Goal: Task Accomplishment & Management: Manage account settings

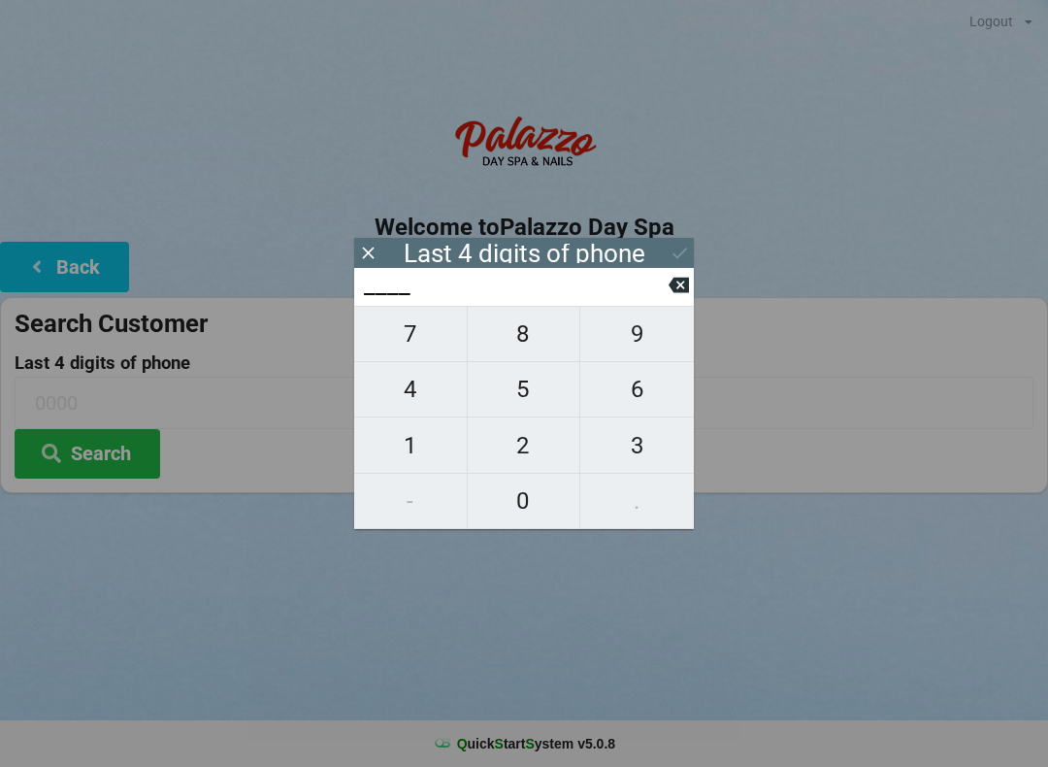
click at [390, 384] on span "4" at bounding box center [410, 389] width 113 height 41
type input "4___"
click at [528, 516] on span "0" at bounding box center [524, 500] width 113 height 41
type input "40__"
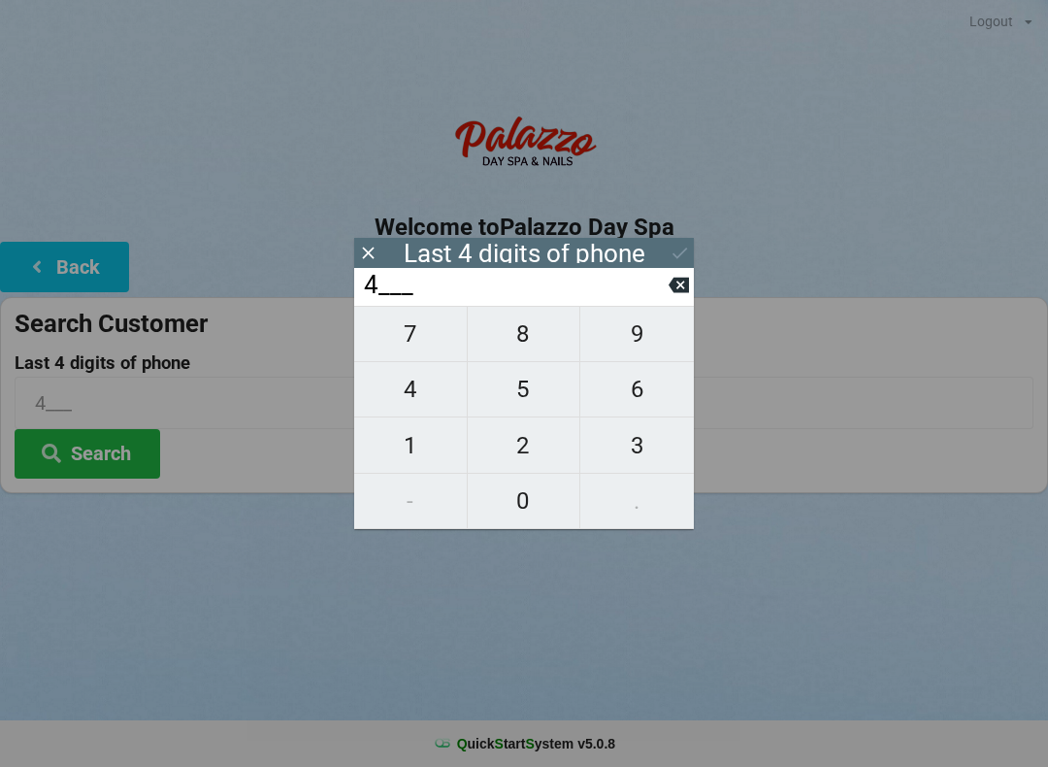
type input "40__"
click at [406, 346] on span "7" at bounding box center [410, 333] width 113 height 41
type input "407_"
click at [422, 403] on span "4" at bounding box center [410, 389] width 113 height 41
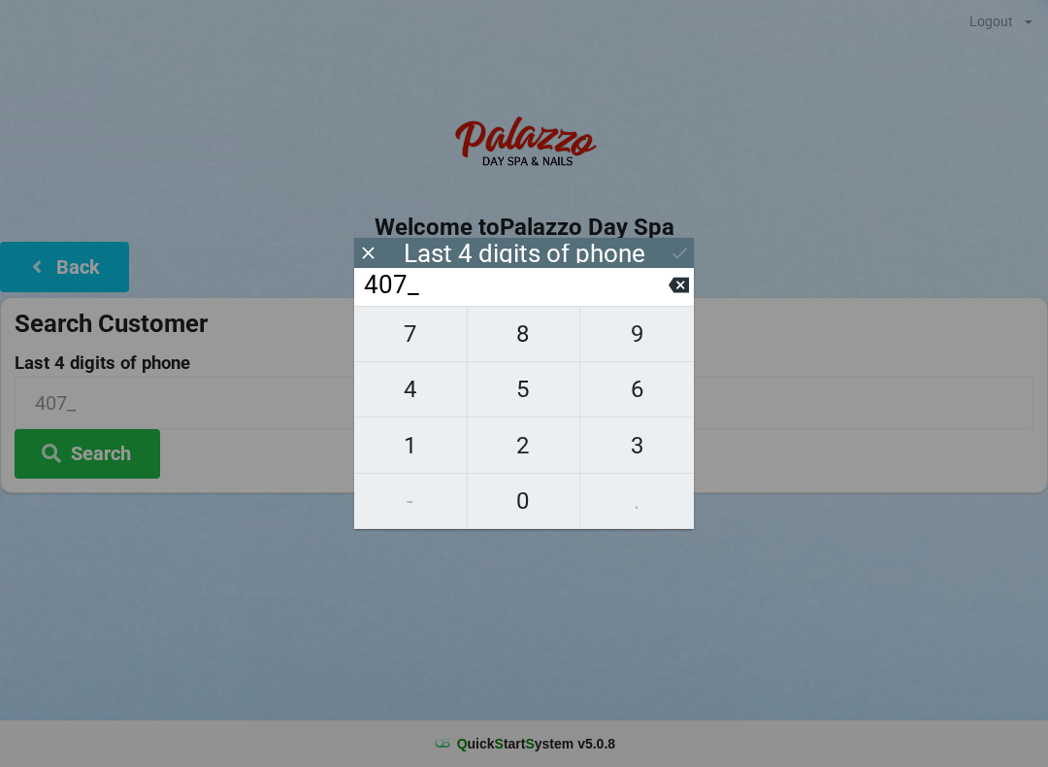
type input "4074"
click at [643, 352] on div "7 8 9 4 5 6 1 2 3 - 0 ." at bounding box center [524, 417] width 340 height 223
click at [678, 290] on icon at bounding box center [679, 285] width 20 height 20
click at [672, 293] on icon at bounding box center [679, 286] width 20 height 16
click at [681, 293] on icon at bounding box center [679, 286] width 20 height 16
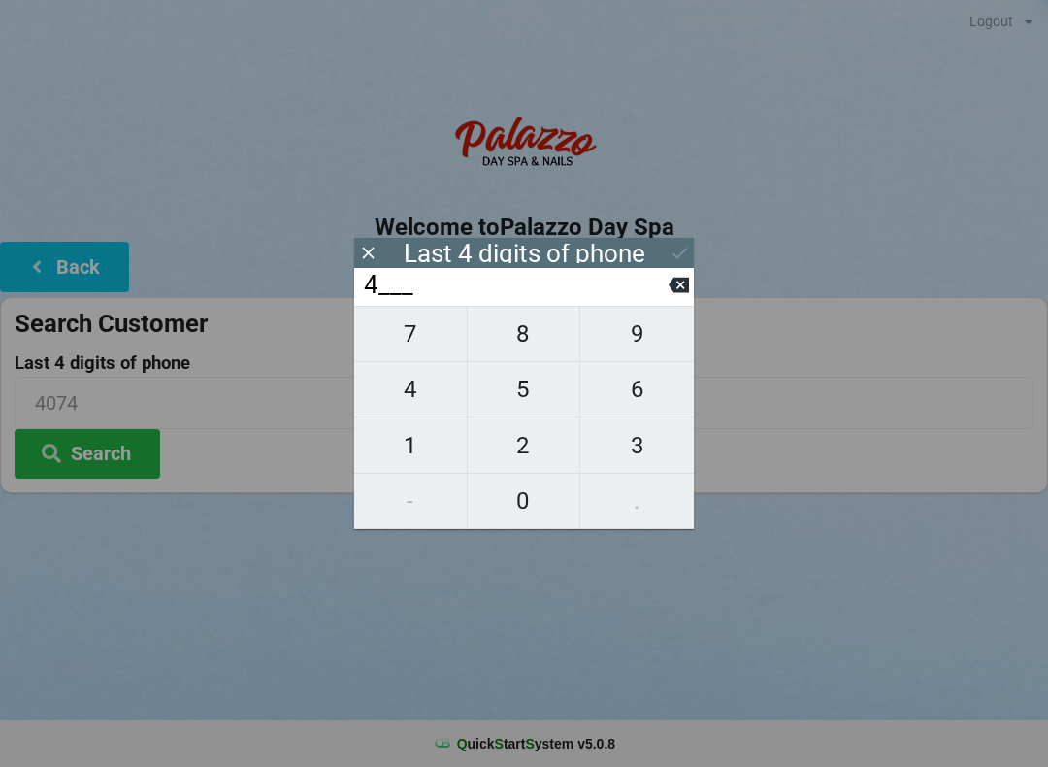
click at [681, 293] on icon at bounding box center [679, 286] width 20 height 16
type input "____"
click at [537, 445] on span "2" at bounding box center [524, 445] width 113 height 41
type input "2___"
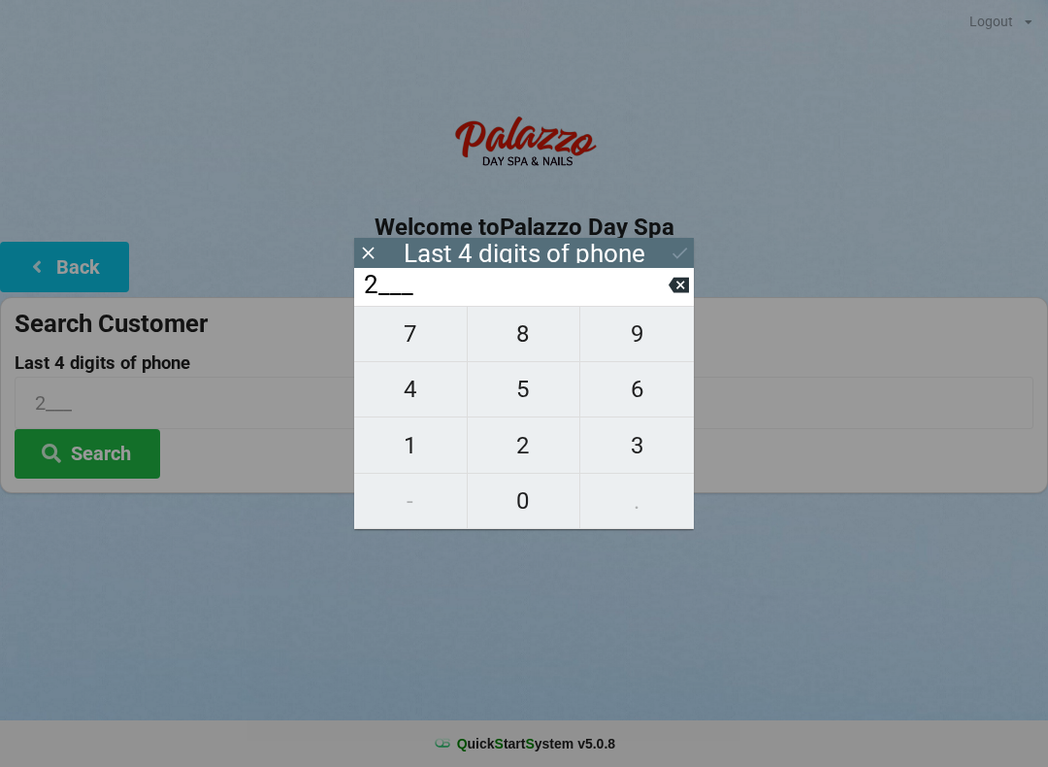
click at [526, 523] on button "0" at bounding box center [525, 501] width 114 height 55
type input "20__"
click at [531, 450] on span "2" at bounding box center [524, 445] width 113 height 41
type input "202_"
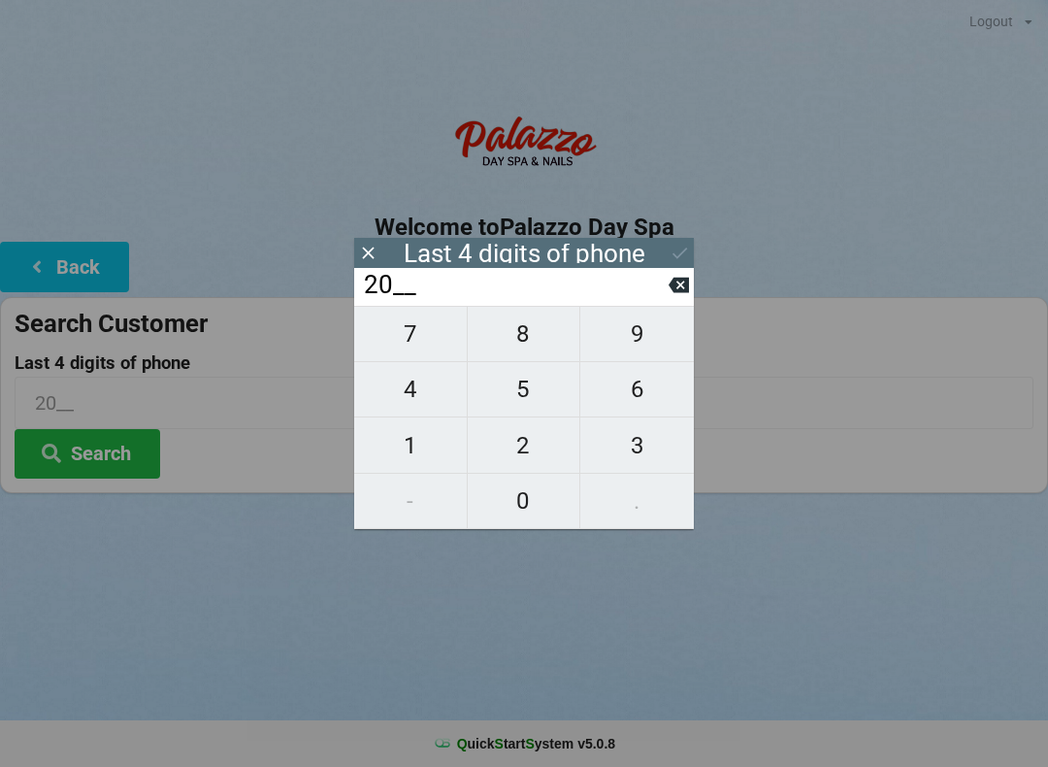
type input "202_"
click at [533, 397] on span "5" at bounding box center [524, 389] width 113 height 41
type input "2025"
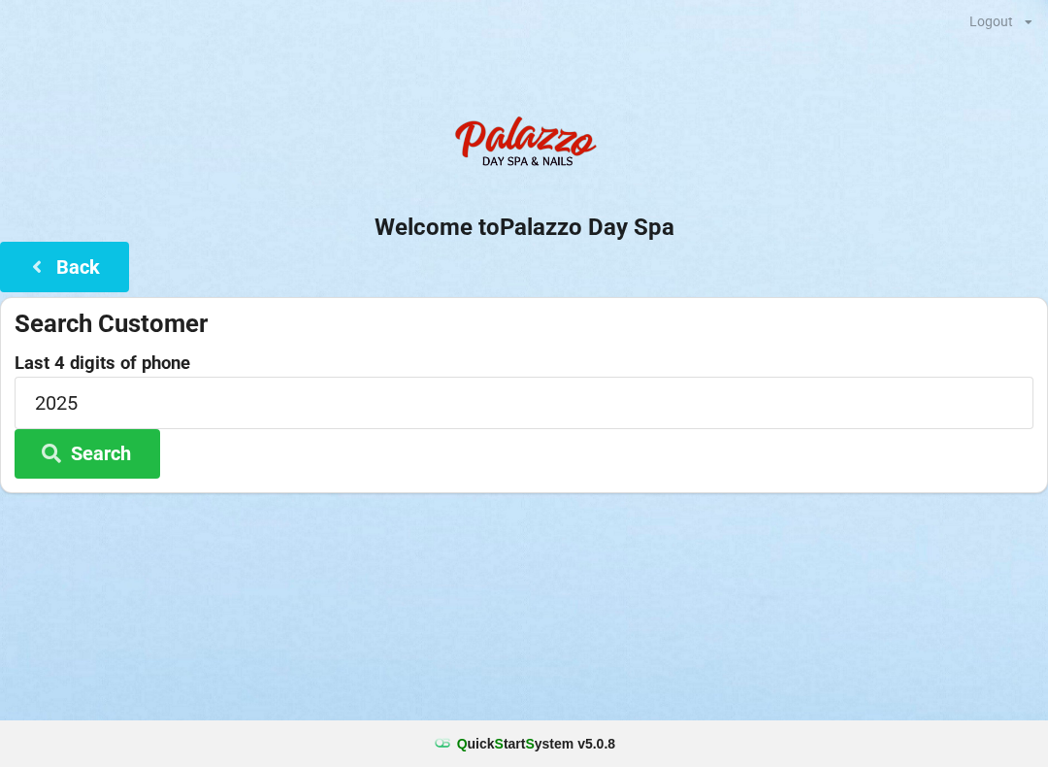
click at [86, 458] on button "Search" at bounding box center [88, 453] width 146 height 49
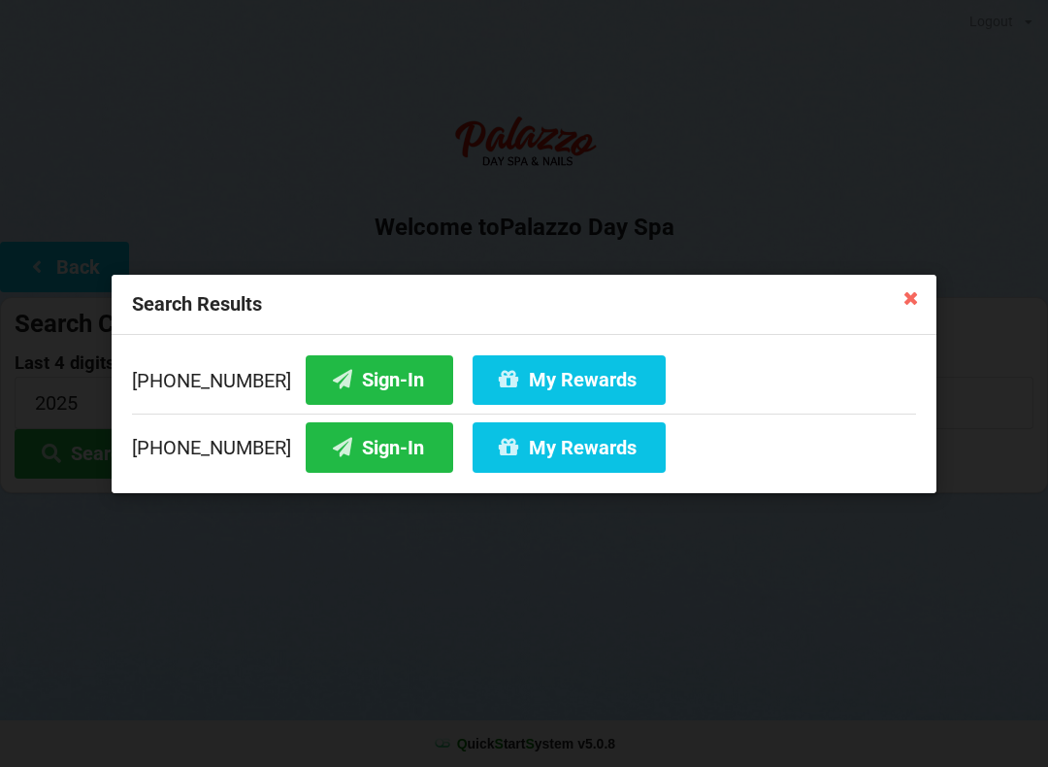
click at [358, 457] on button "Sign-In" at bounding box center [380, 446] width 148 height 49
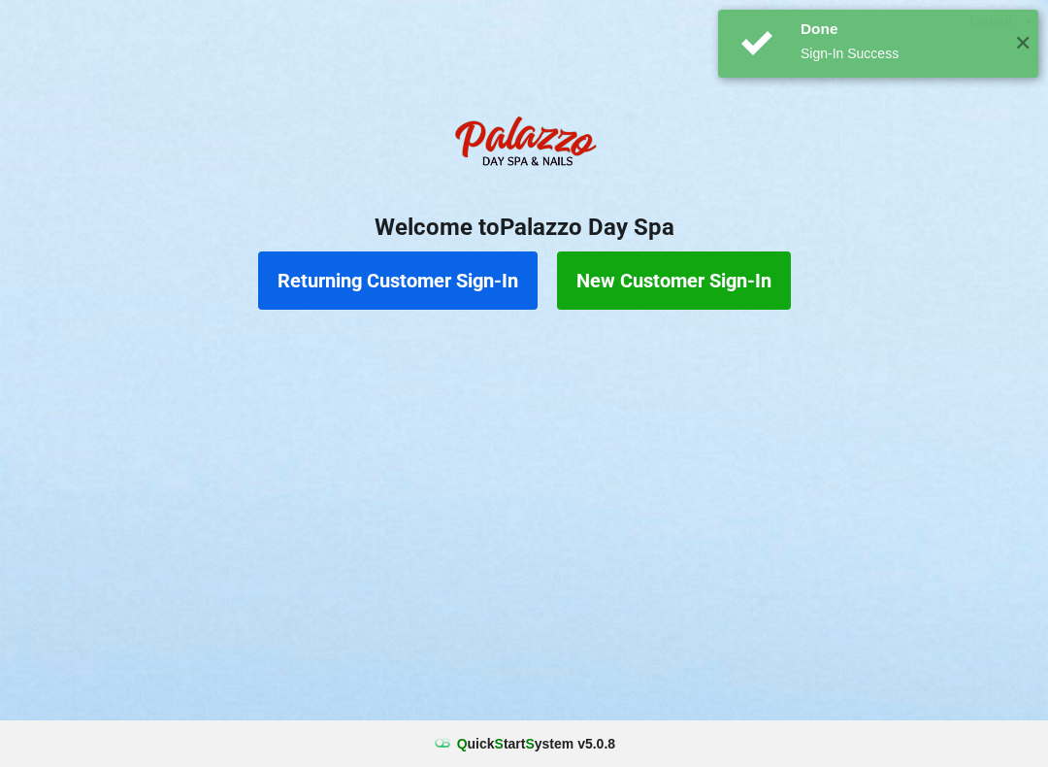
click at [444, 276] on button "Returning Customer Sign-In" at bounding box center [397, 280] width 279 height 58
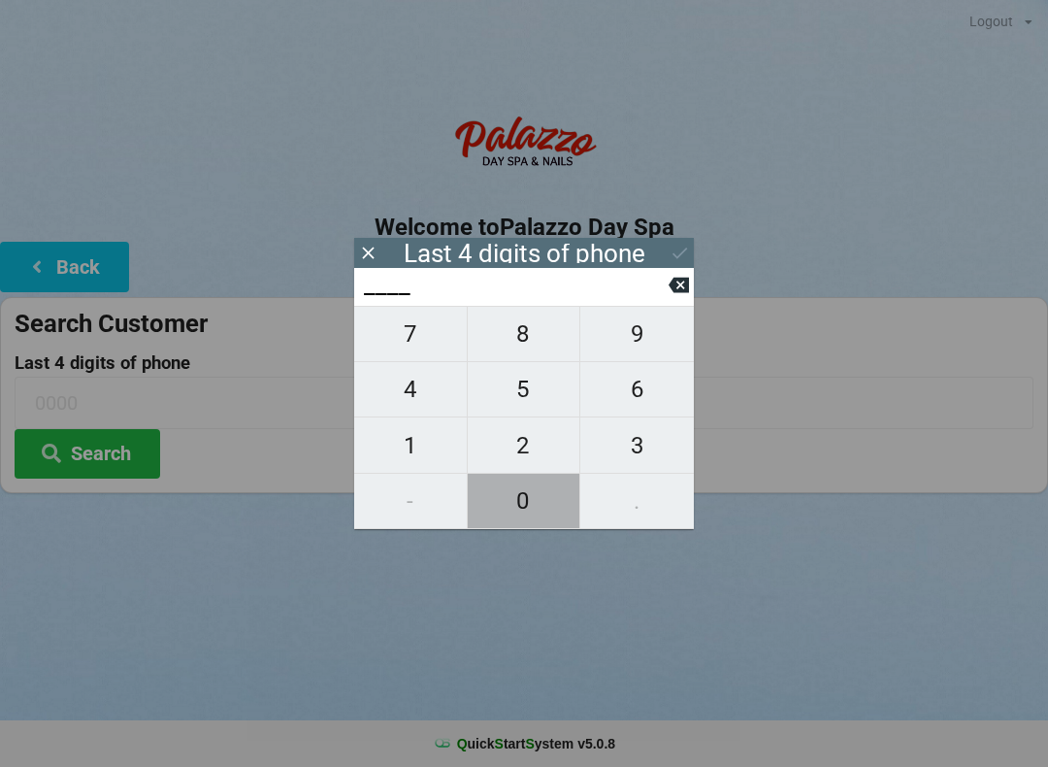
click at [528, 504] on span "0" at bounding box center [524, 500] width 113 height 41
type input "0___"
click at [525, 510] on span "0" at bounding box center [524, 500] width 113 height 41
type input "00__"
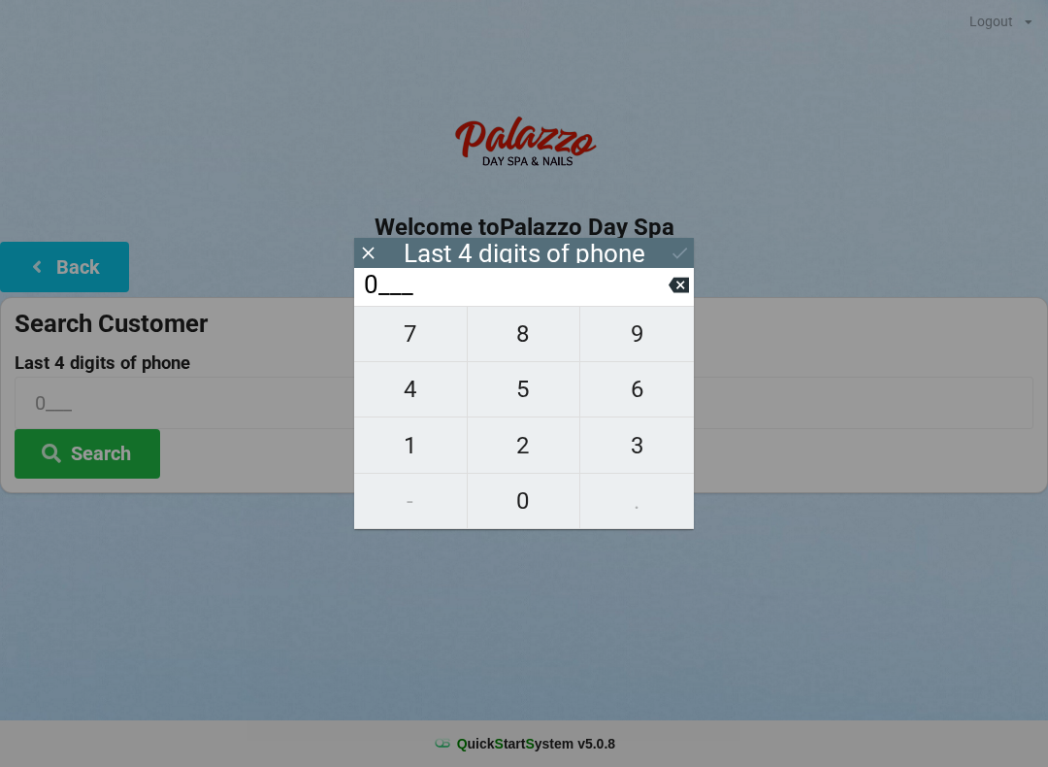
type input "00__"
click at [522, 343] on span "8" at bounding box center [524, 333] width 113 height 41
type input "008_"
click at [411, 471] on button "1" at bounding box center [411, 444] width 114 height 55
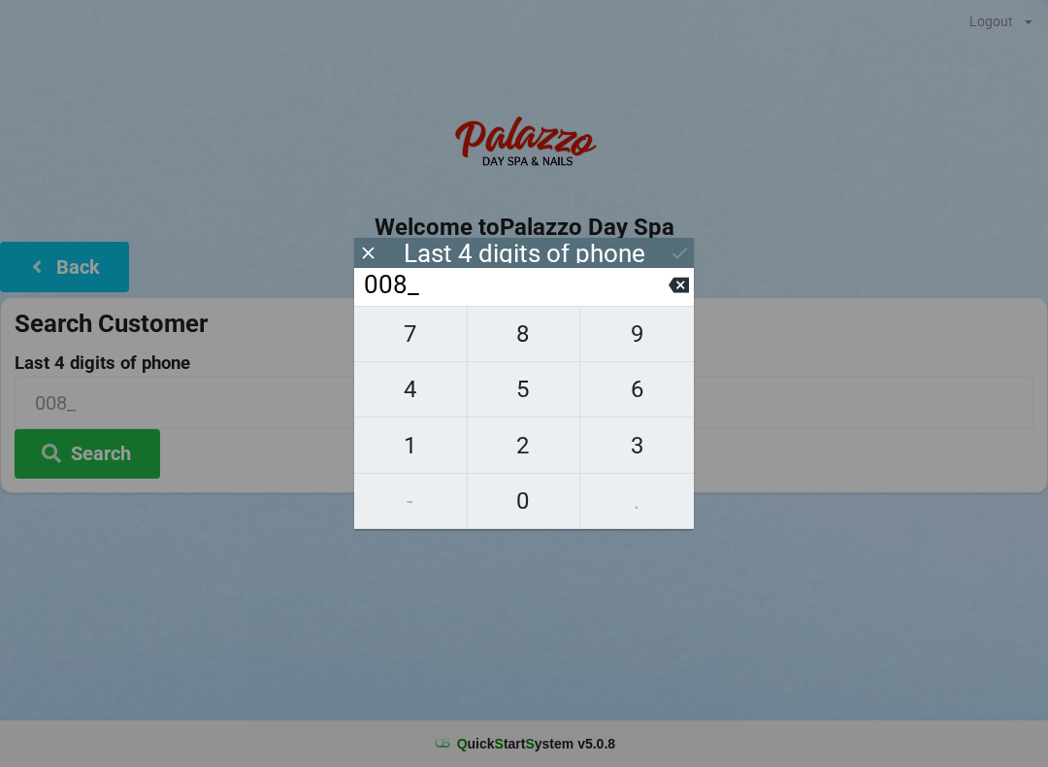
type input "0081"
click at [105, 457] on button "Search" at bounding box center [88, 453] width 146 height 49
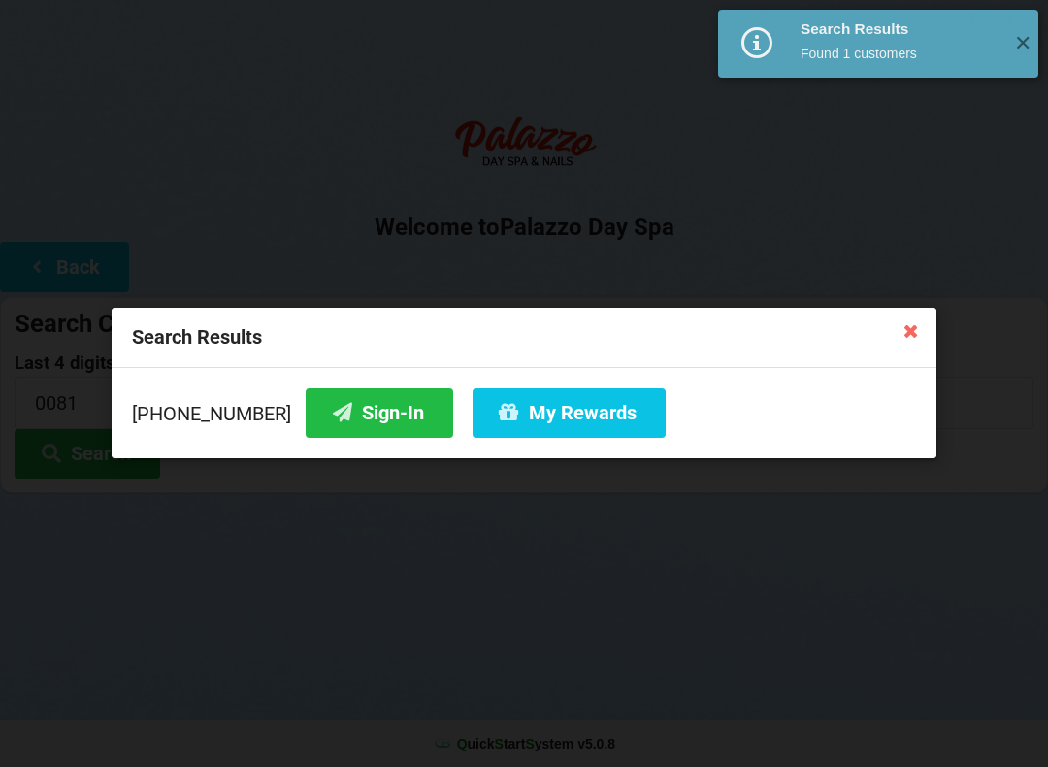
click at [346, 411] on button "Sign-In" at bounding box center [380, 412] width 148 height 49
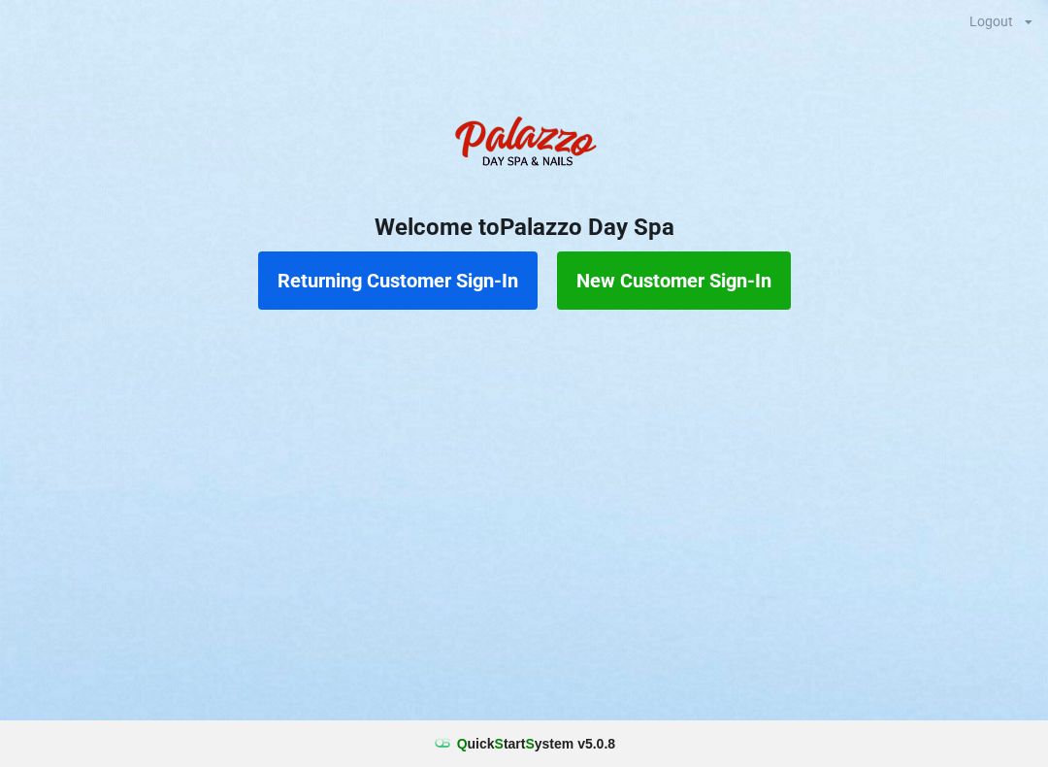
click at [643, 282] on button "New Customer Sign-In" at bounding box center [674, 280] width 234 height 58
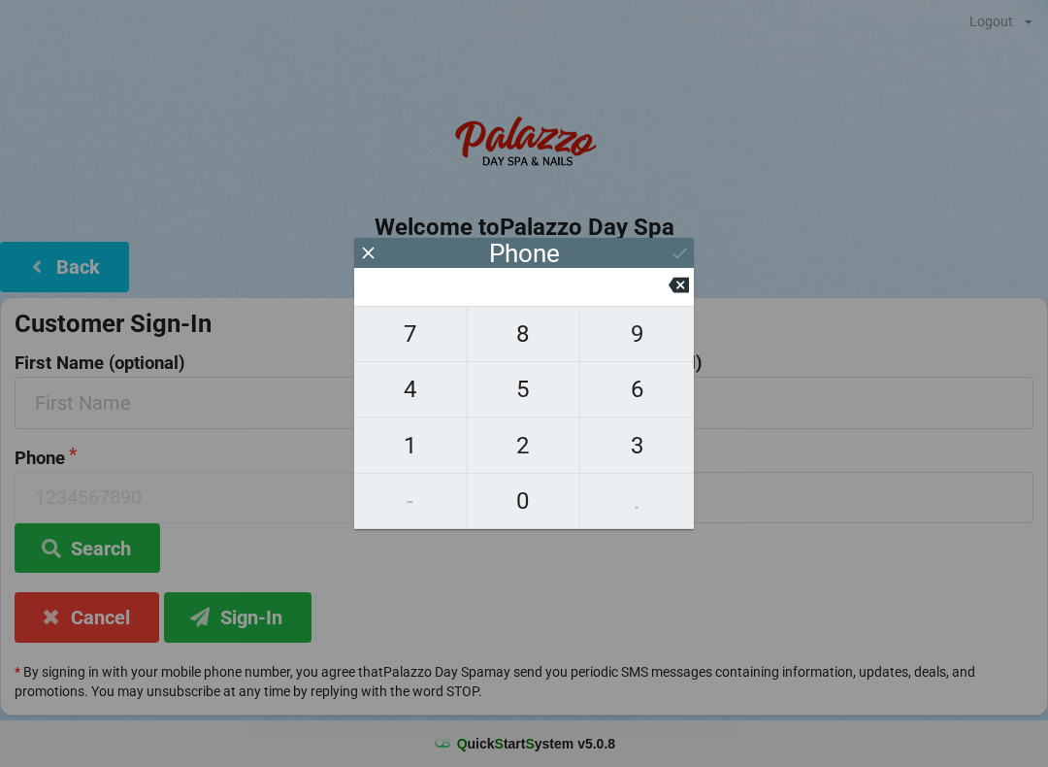
click at [521, 431] on span "2" at bounding box center [524, 445] width 113 height 41
type input "2"
click at [427, 443] on span "1" at bounding box center [410, 445] width 113 height 41
type input "21"
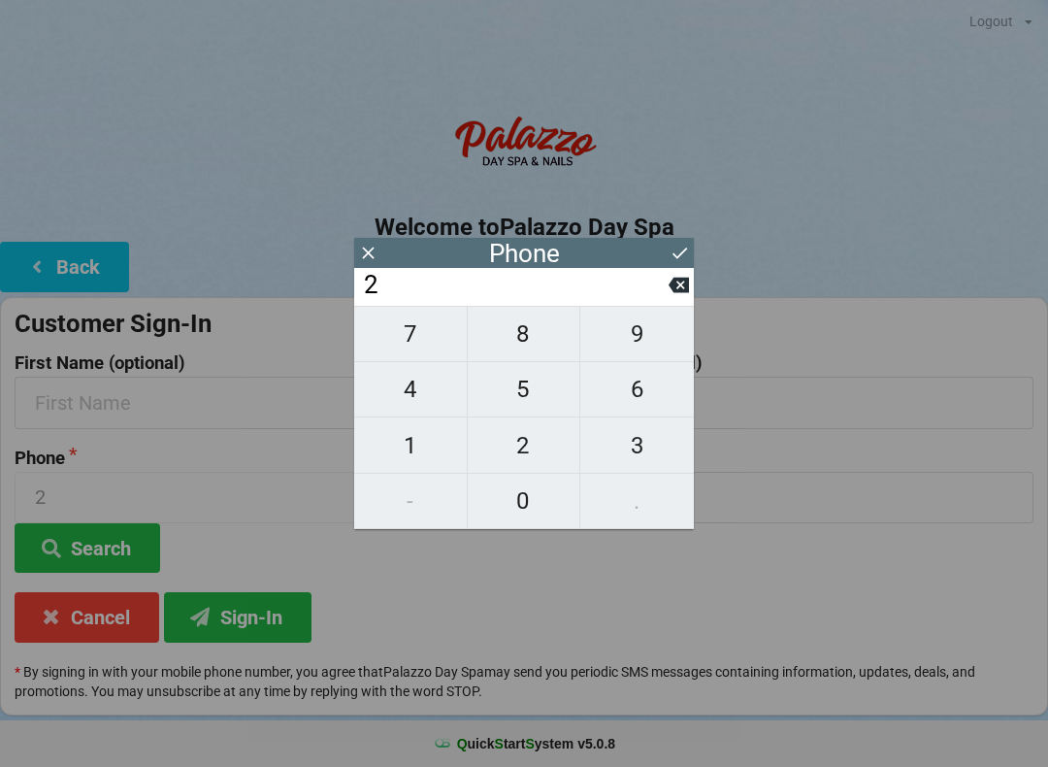
type input "21"
click at [405, 410] on span "4" at bounding box center [410, 389] width 113 height 41
type input "214"
click at [511, 417] on button "5" at bounding box center [525, 389] width 114 height 55
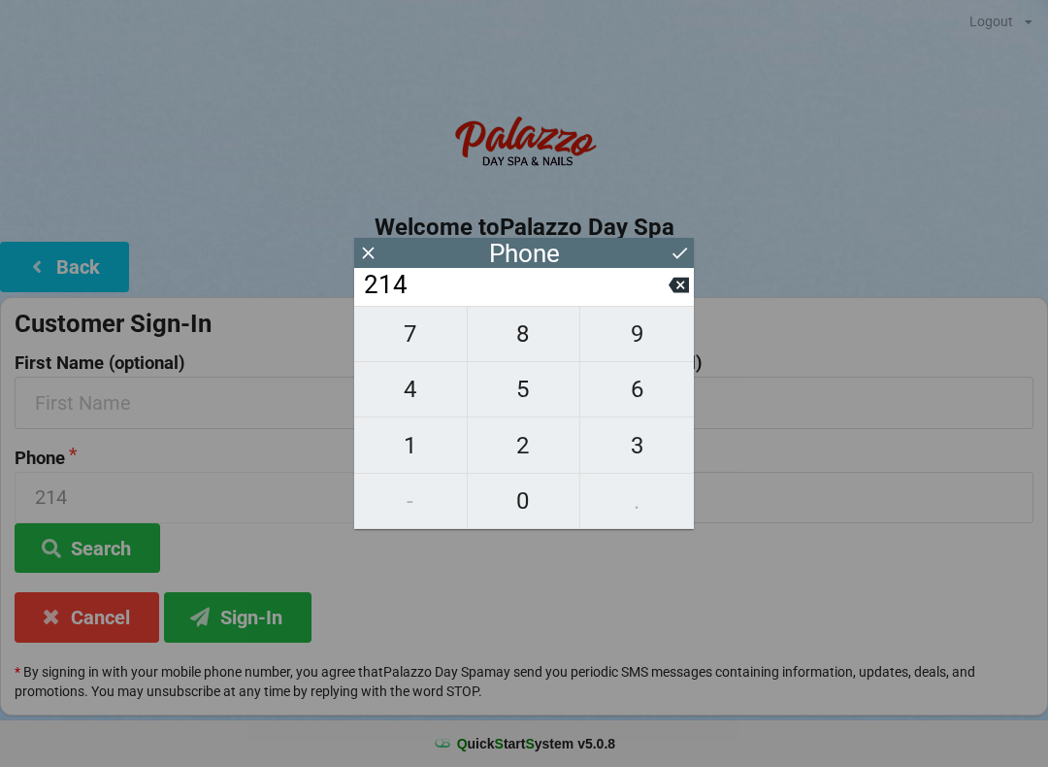
type input "2145"
click at [671, 298] on button at bounding box center [679, 285] width 20 height 26
click at [528, 436] on span "2" at bounding box center [524, 445] width 113 height 41
type input "2142"
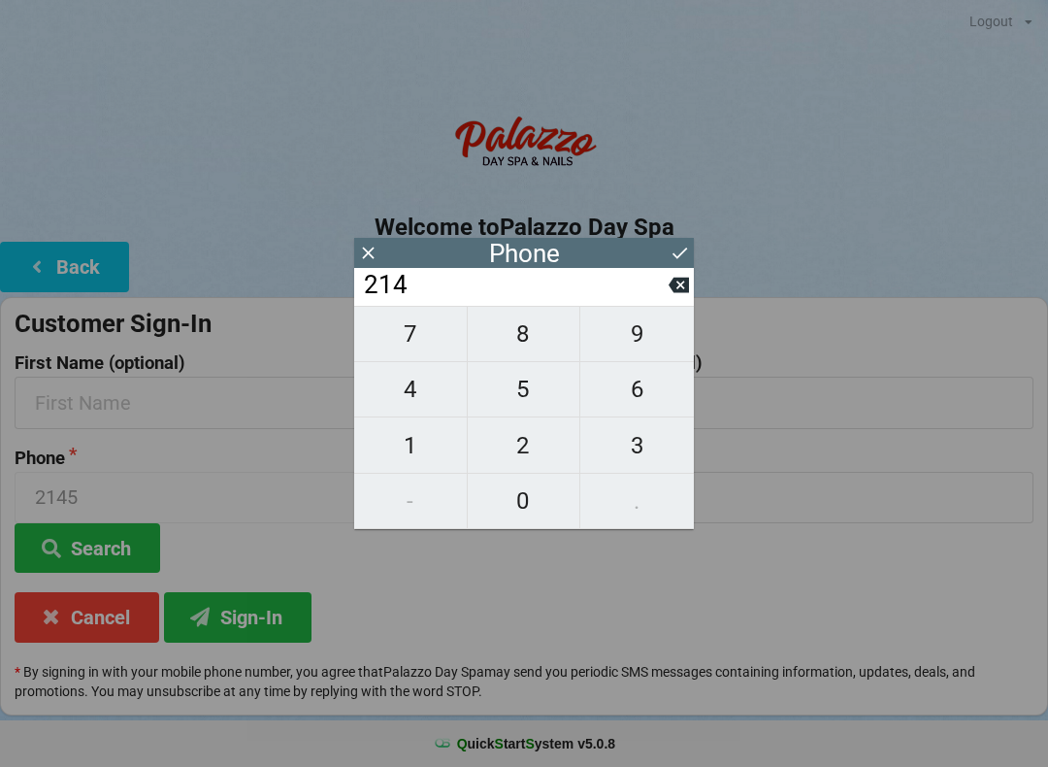
type input "2142"
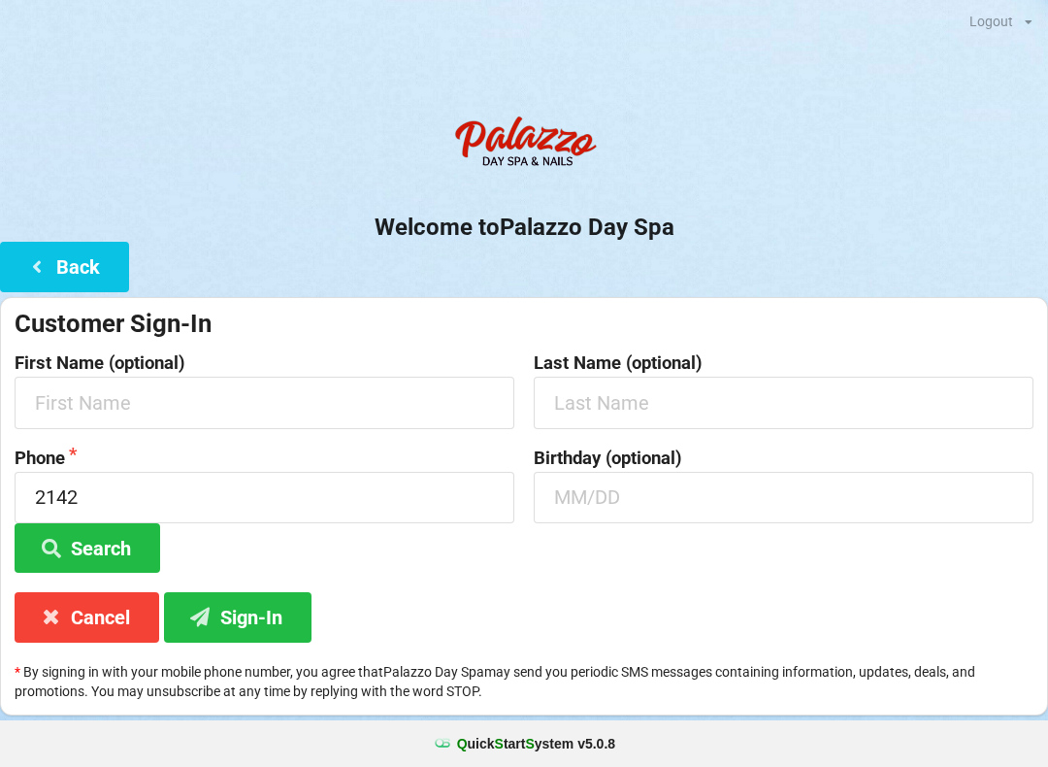
click at [766, 462] on label "Birthday (optional)" at bounding box center [784, 457] width 500 height 19
click at [115, 547] on button "Search" at bounding box center [88, 547] width 146 height 49
click at [117, 538] on button "Search" at bounding box center [88, 547] width 146 height 49
click at [101, 546] on button "Search" at bounding box center [88, 547] width 146 height 49
click at [105, 536] on button "Search" at bounding box center [88, 547] width 146 height 49
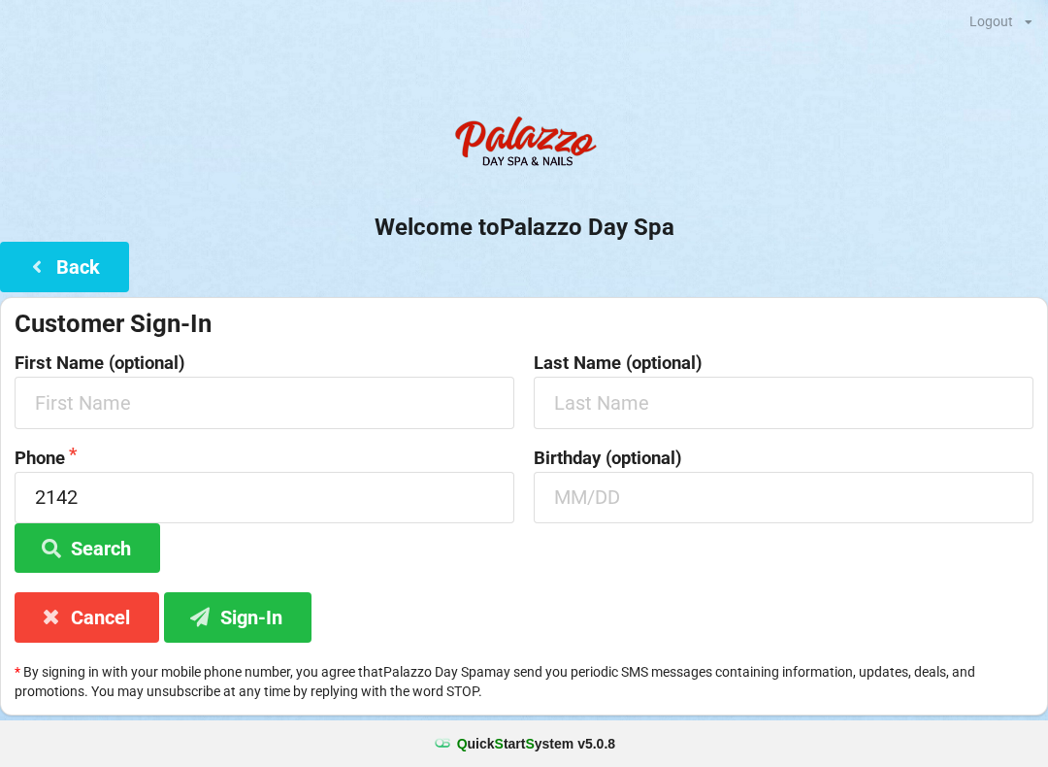
click at [107, 543] on button "Search" at bounding box center [88, 547] width 146 height 49
click at [105, 549] on button "Search" at bounding box center [88, 547] width 146 height 49
click at [108, 553] on button "Search" at bounding box center [88, 547] width 146 height 49
click at [117, 536] on button "Search" at bounding box center [88, 547] width 146 height 49
click at [253, 623] on button "Sign-In" at bounding box center [238, 616] width 148 height 49
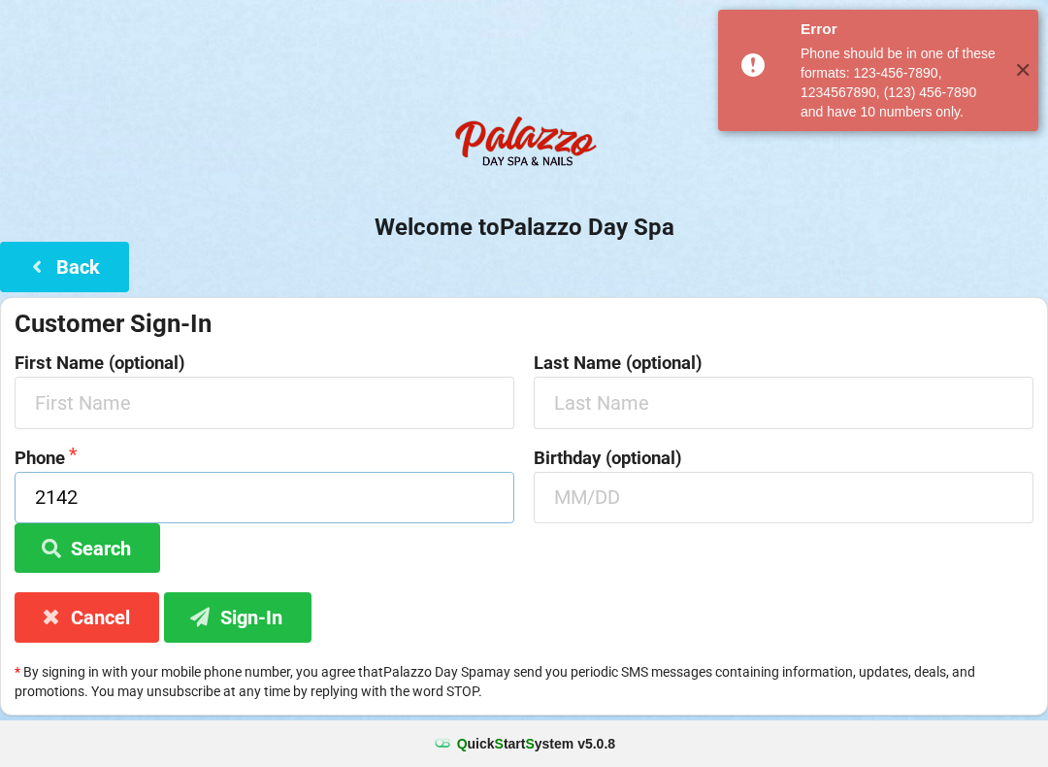
click at [203, 482] on input "2142" at bounding box center [265, 497] width 500 height 51
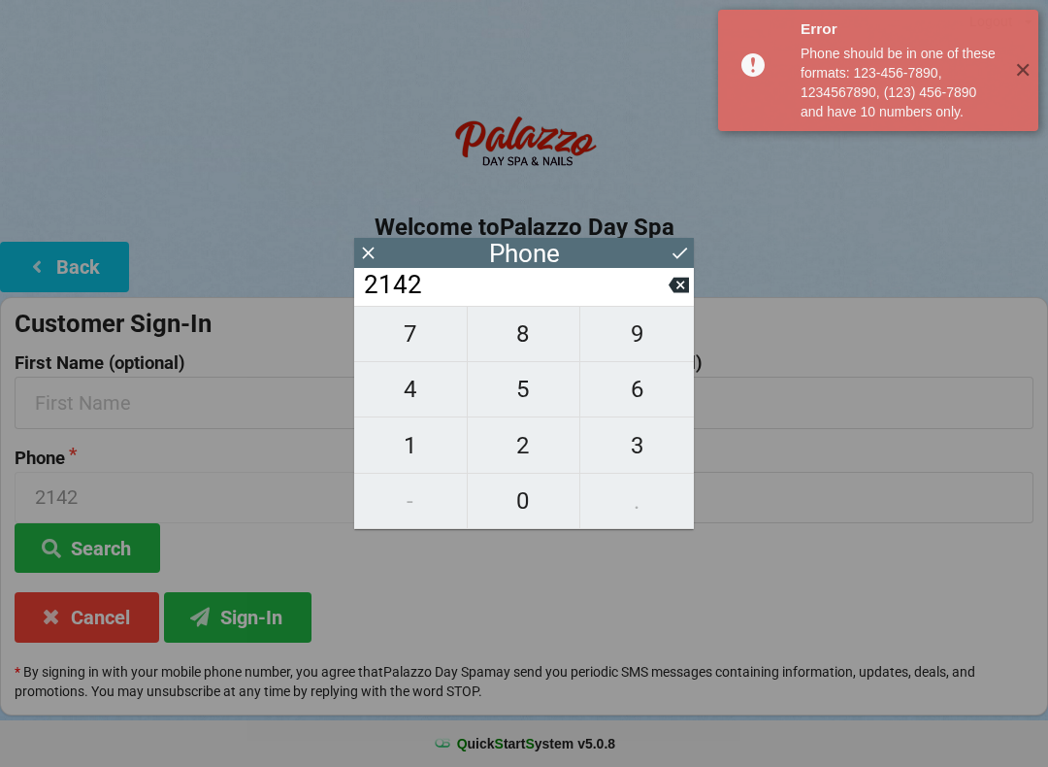
click at [667, 301] on input "2142" at bounding box center [515, 285] width 307 height 31
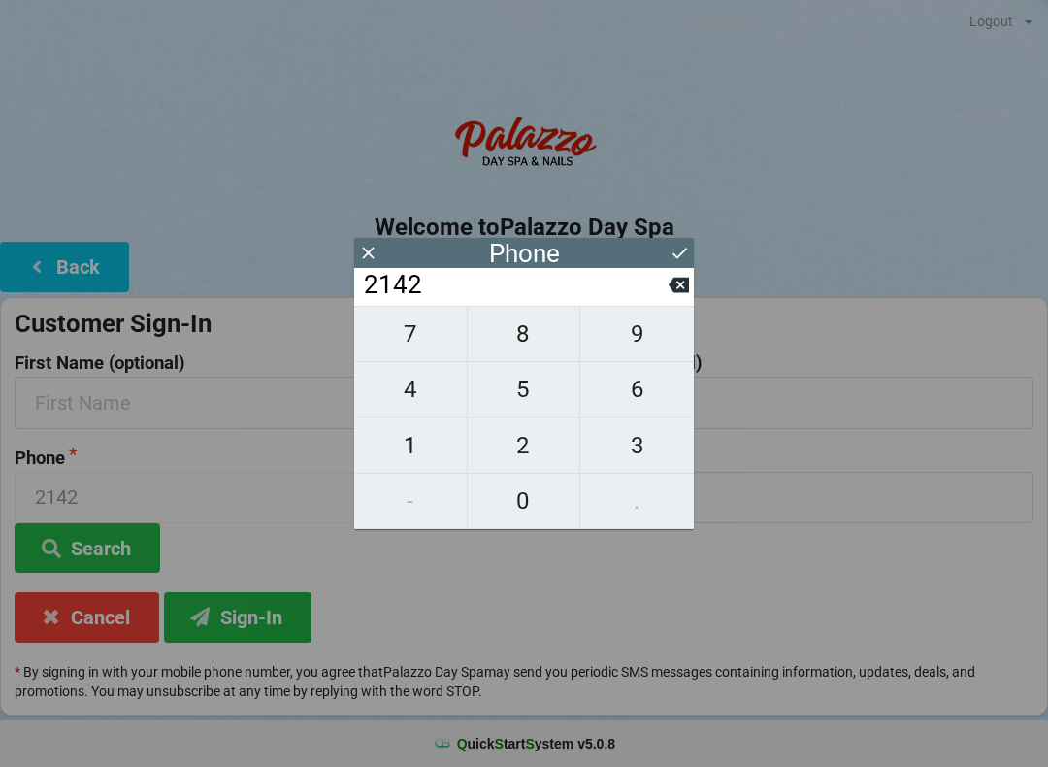
click at [661, 301] on input "2142" at bounding box center [515, 285] width 307 height 31
click at [648, 301] on input "2142" at bounding box center [515, 285] width 307 height 31
click at [677, 298] on button at bounding box center [679, 285] width 20 height 26
click at [675, 293] on icon at bounding box center [679, 286] width 20 height 16
click at [670, 295] on icon at bounding box center [679, 285] width 20 height 20
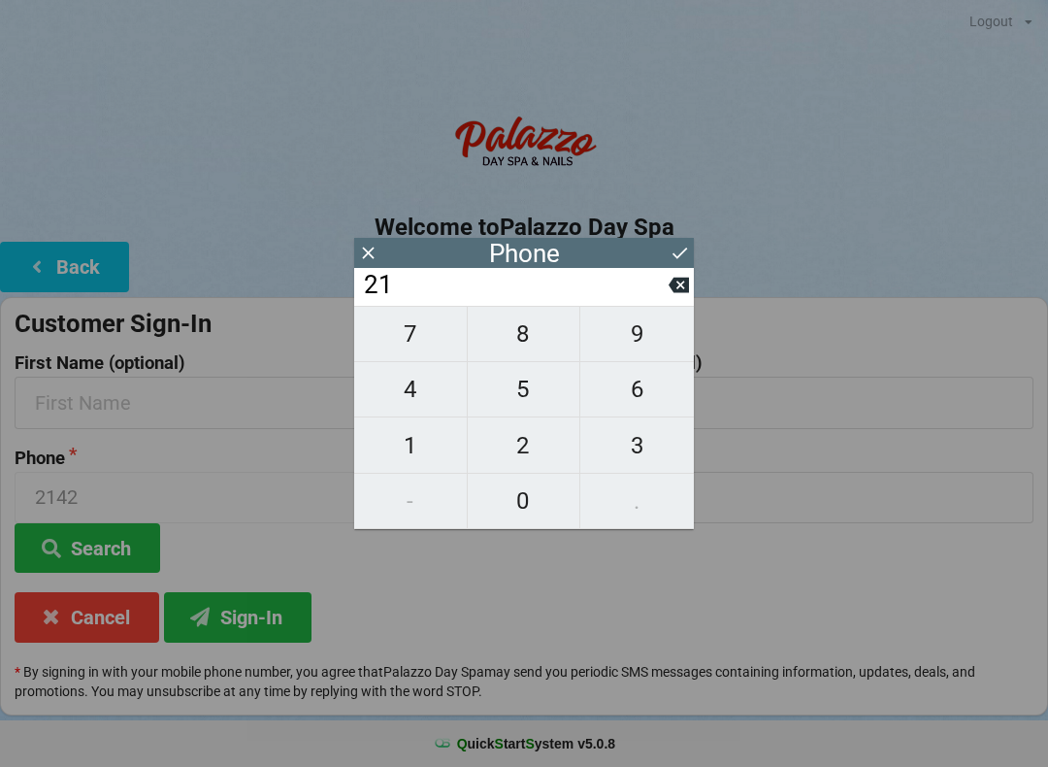
type input "2"
click at [662, 299] on input "2" at bounding box center [515, 285] width 307 height 31
click at [658, 301] on input "2" at bounding box center [515, 285] width 307 height 31
click at [647, 344] on span "9" at bounding box center [637, 333] width 114 height 41
type input "29"
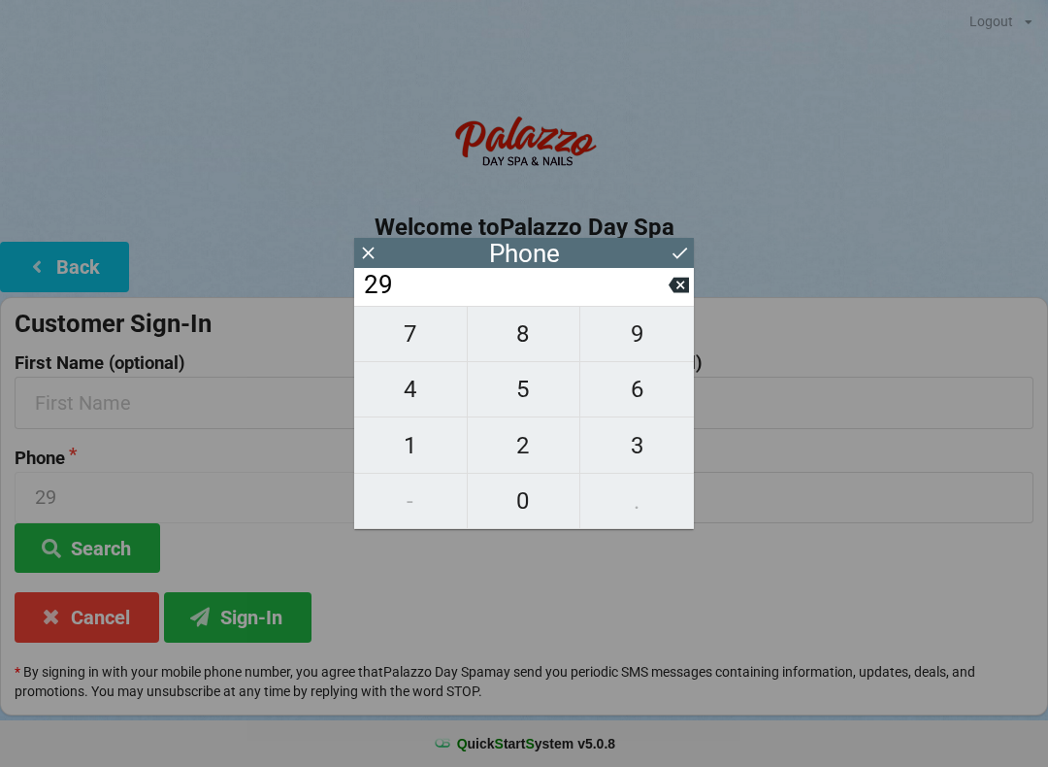
click at [662, 301] on input "29" at bounding box center [515, 285] width 307 height 31
click at [664, 301] on input "29" at bounding box center [515, 285] width 307 height 31
click at [674, 298] on button at bounding box center [679, 285] width 20 height 26
type input "2"
click at [685, 293] on icon at bounding box center [679, 286] width 20 height 16
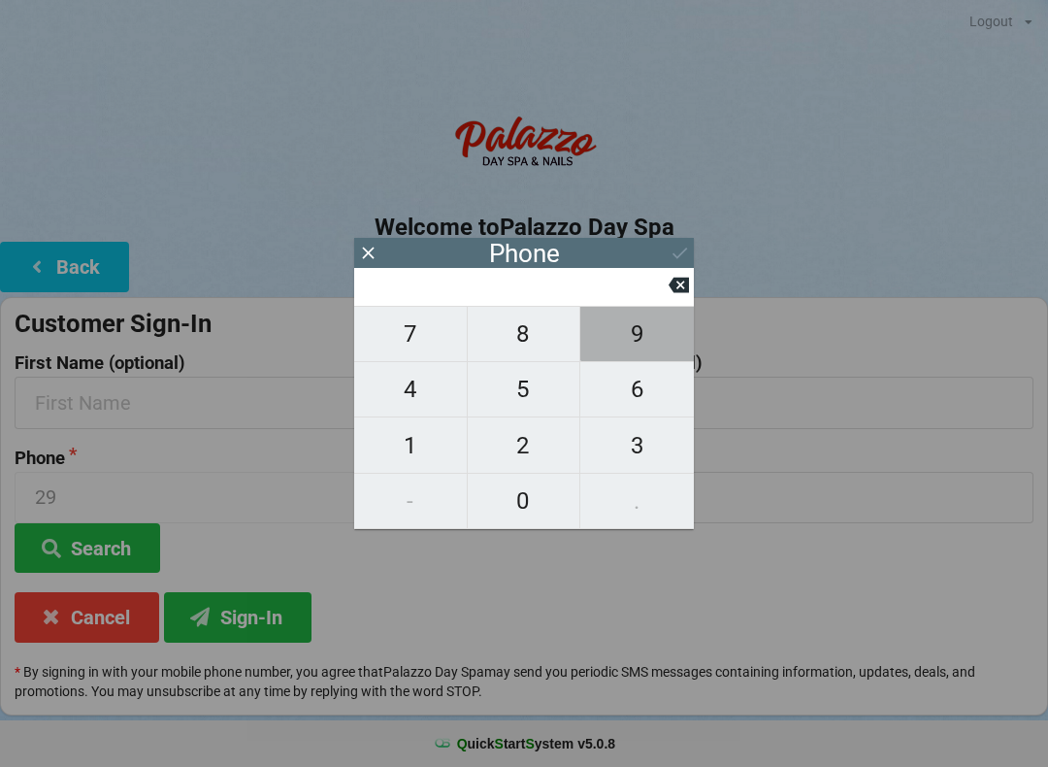
click at [651, 340] on span "9" at bounding box center [637, 333] width 114 height 41
type input "9"
click at [439, 444] on span "1" at bounding box center [410, 445] width 113 height 41
type input "91"
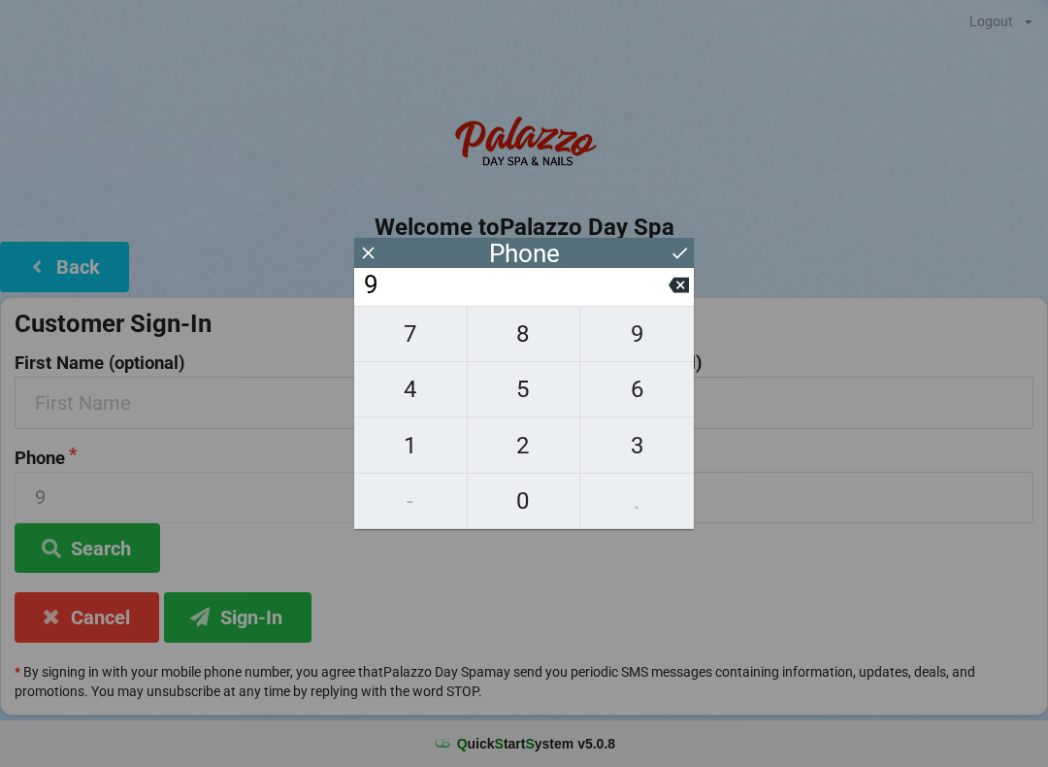
type input "91"
click at [425, 348] on span "7" at bounding box center [410, 333] width 113 height 41
type input "917"
click at [530, 444] on span "2" at bounding box center [524, 445] width 113 height 41
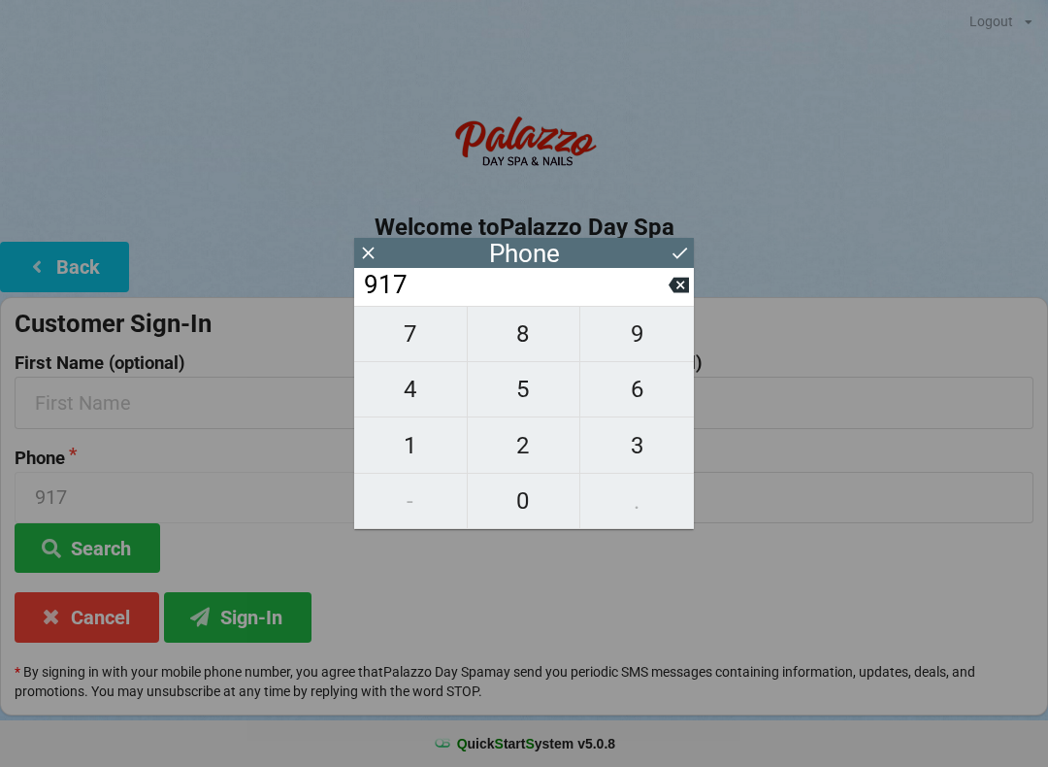
type input "9172"
click at [514, 521] on span "0" at bounding box center [524, 500] width 113 height 41
type input "91720"
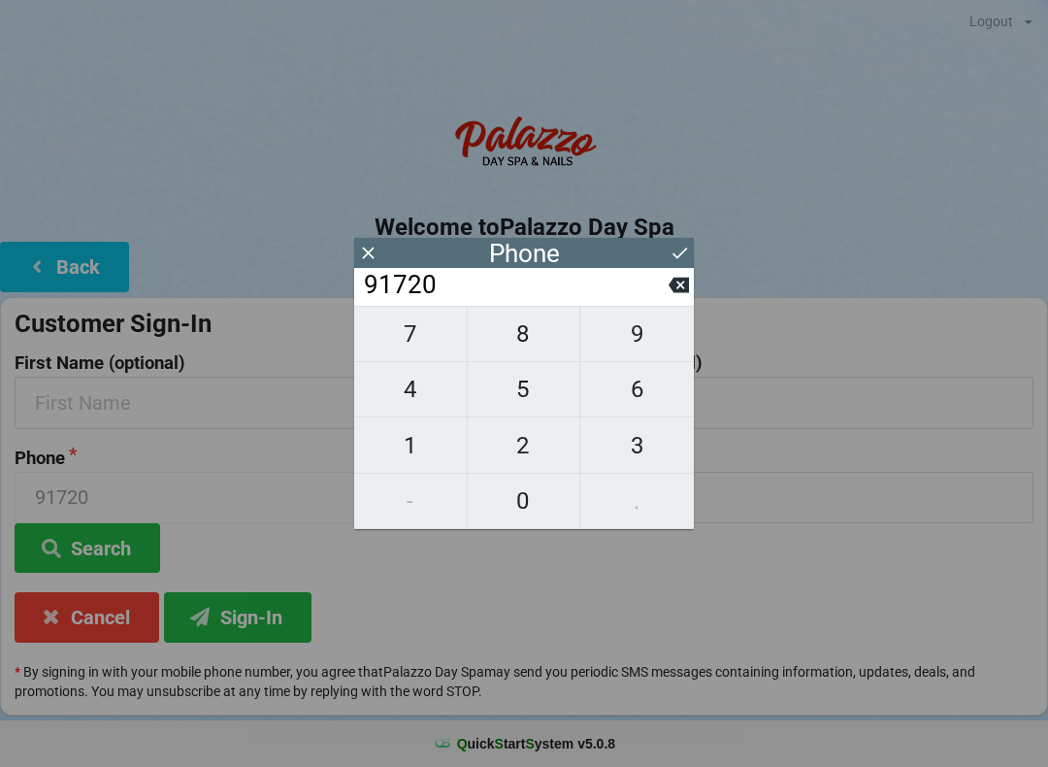
click at [636, 342] on span "9" at bounding box center [637, 333] width 114 height 41
type input "917209"
click at [516, 445] on span "2" at bounding box center [524, 445] width 113 height 41
type input "9172092"
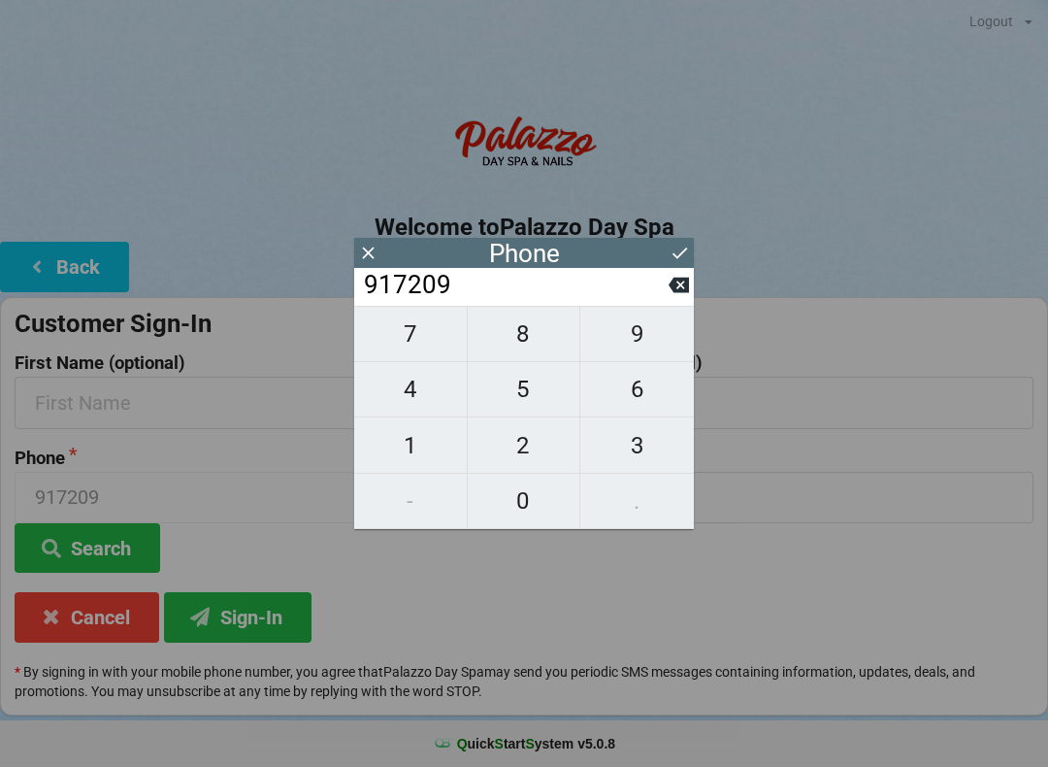
type input "9172092"
click at [418, 450] on span "1" at bounding box center [410, 445] width 113 height 41
type input "91720921"
click at [432, 407] on span "4" at bounding box center [410, 389] width 113 height 41
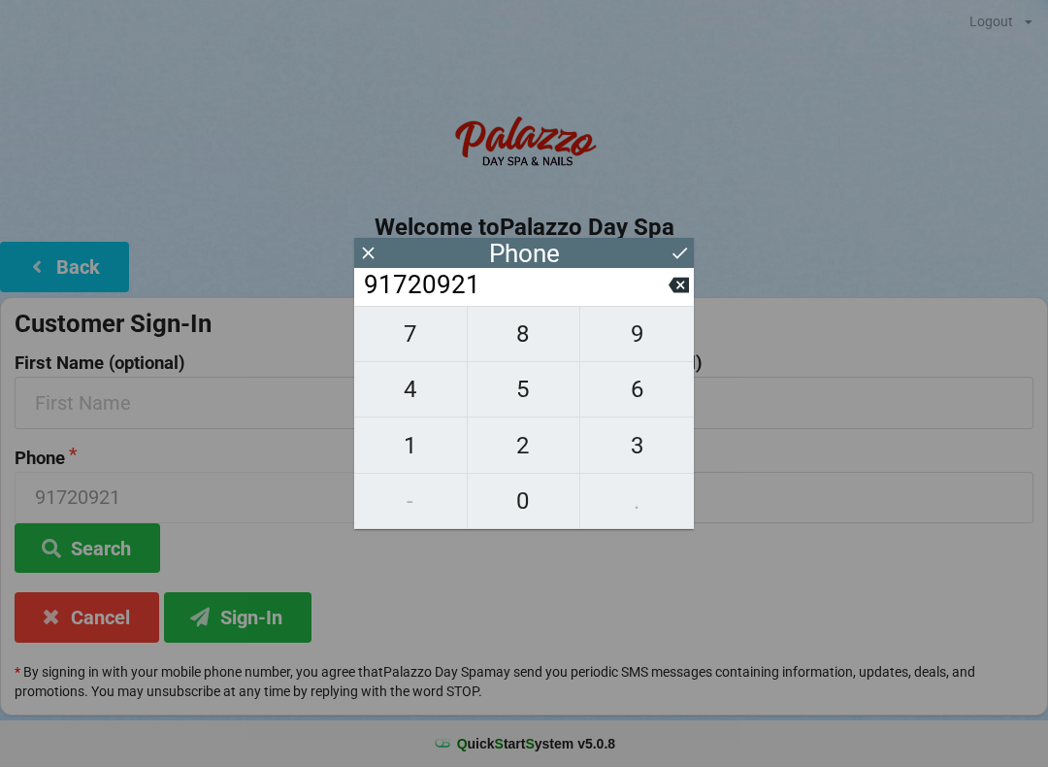
type input "917209214"
click at [511, 436] on span "2" at bounding box center [524, 445] width 113 height 41
type input "9172092142"
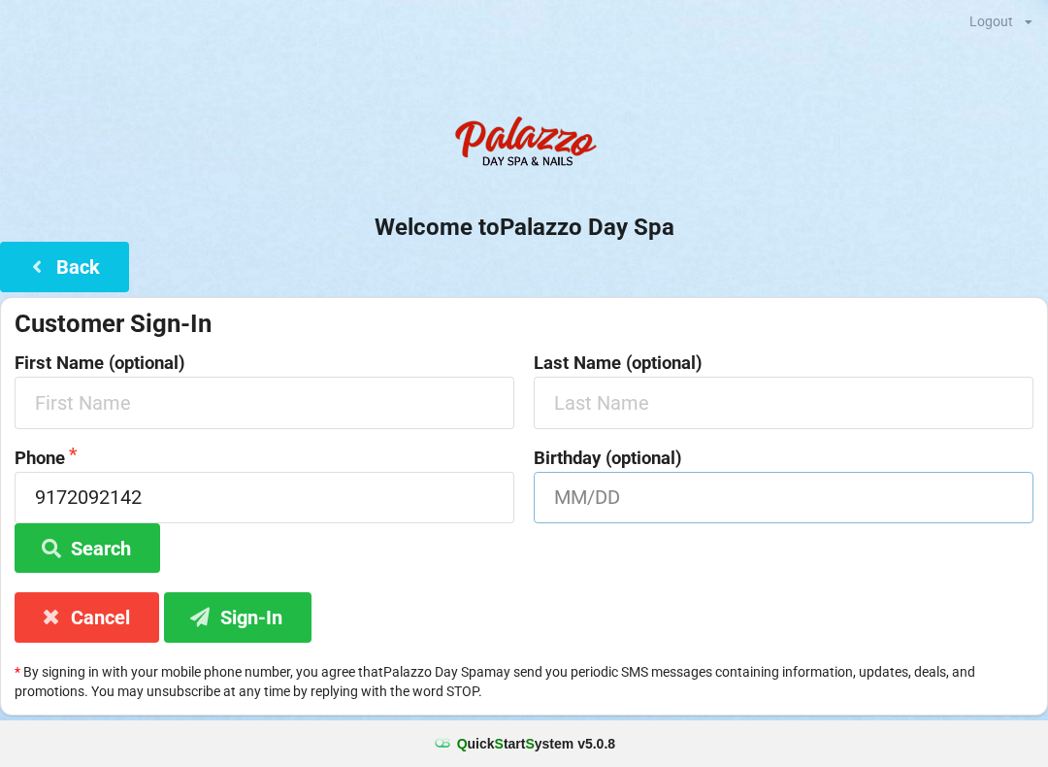
click at [768, 486] on input "text" at bounding box center [784, 497] width 500 height 51
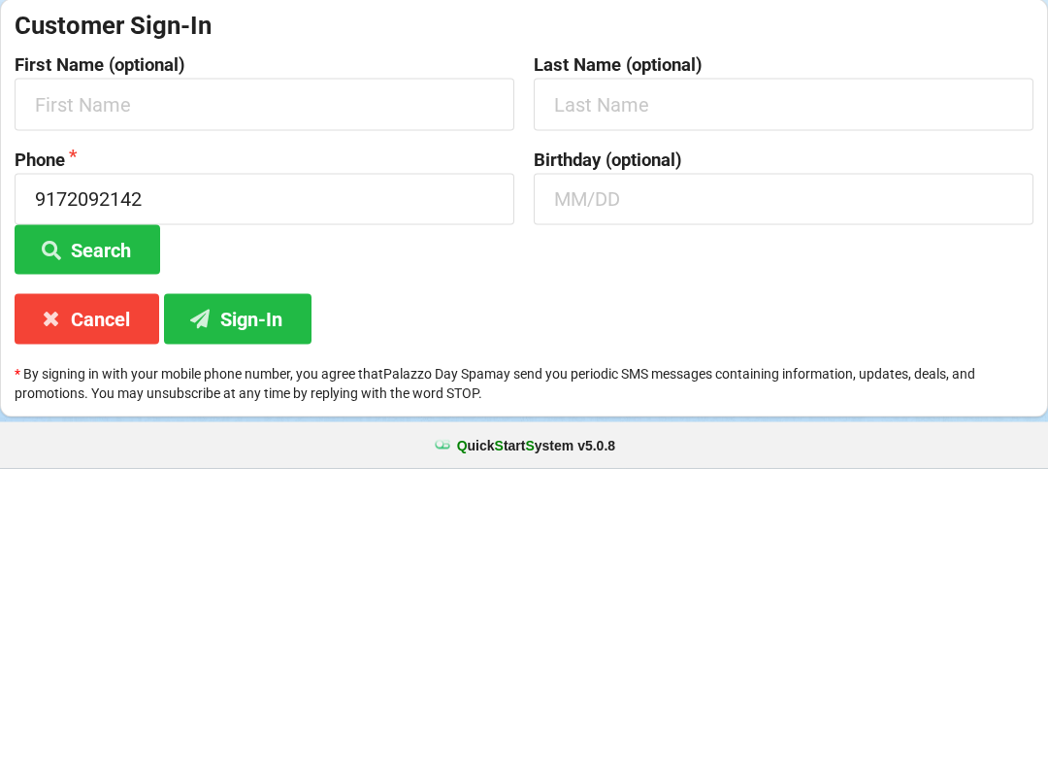
click at [114, 523] on button "Search" at bounding box center [88, 547] width 146 height 49
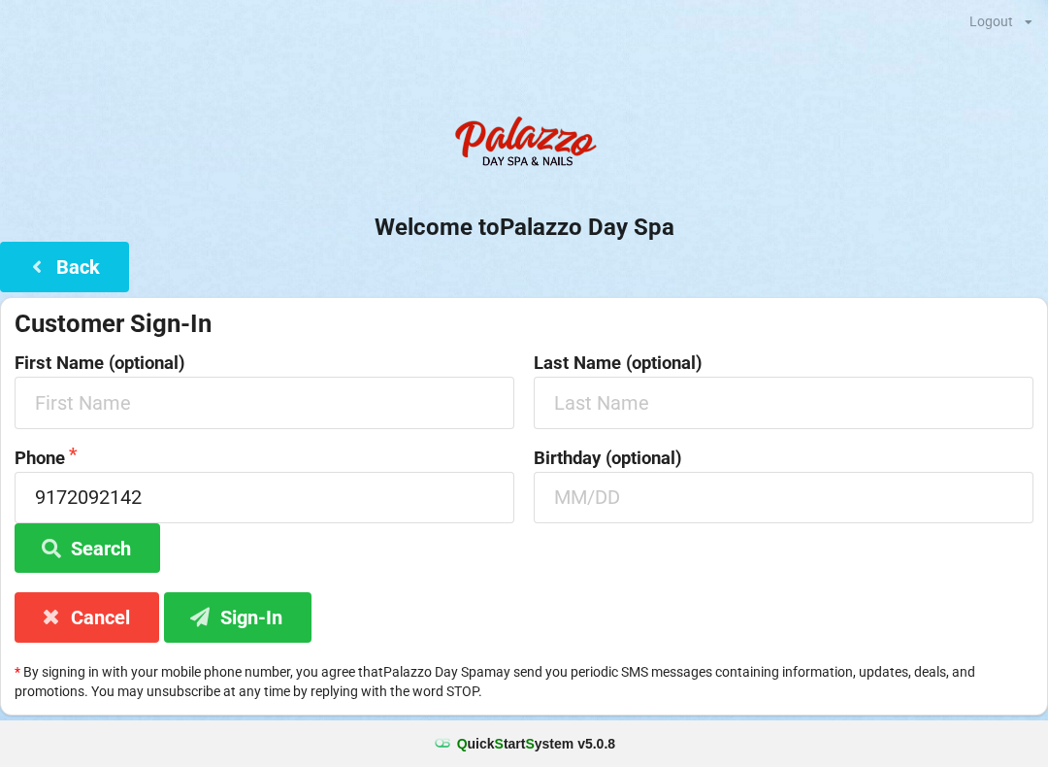
click at [127, 541] on button "Search" at bounding box center [88, 547] width 146 height 49
click at [92, 536] on button "Search" at bounding box center [88, 547] width 146 height 49
click at [74, 529] on button "Search" at bounding box center [88, 547] width 146 height 49
click at [95, 523] on button "Search" at bounding box center [88, 547] width 146 height 49
click at [213, 488] on input "9172092142" at bounding box center [265, 497] width 500 height 51
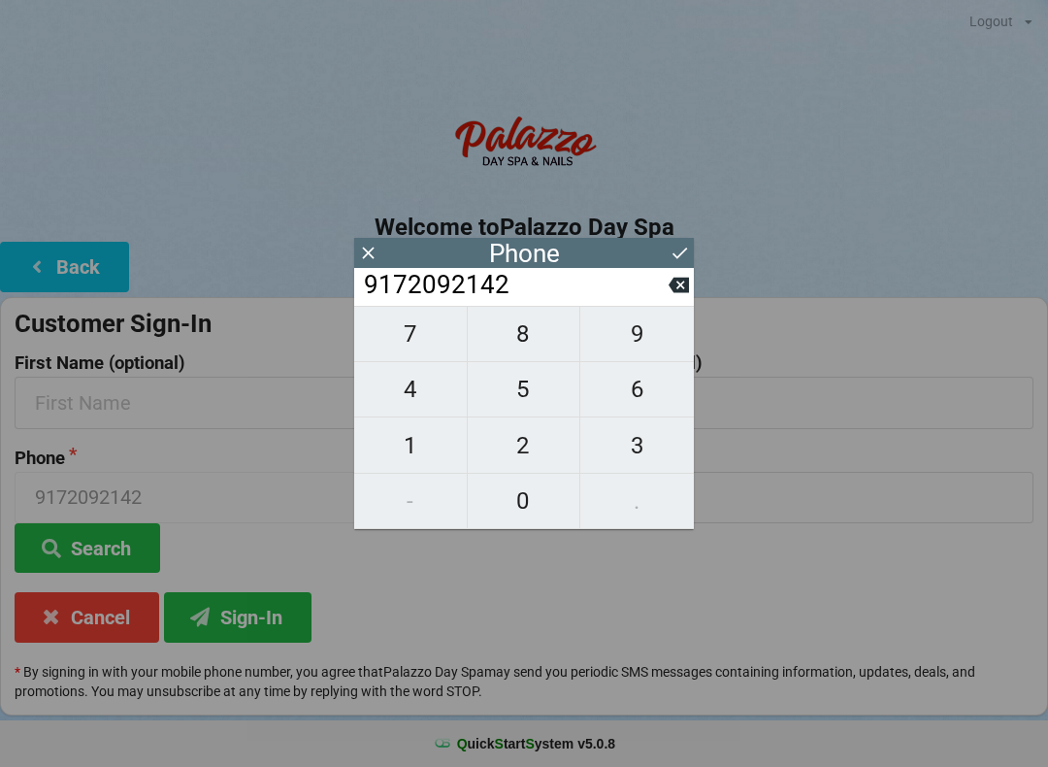
click at [371, 256] on icon at bounding box center [368, 253] width 12 height 12
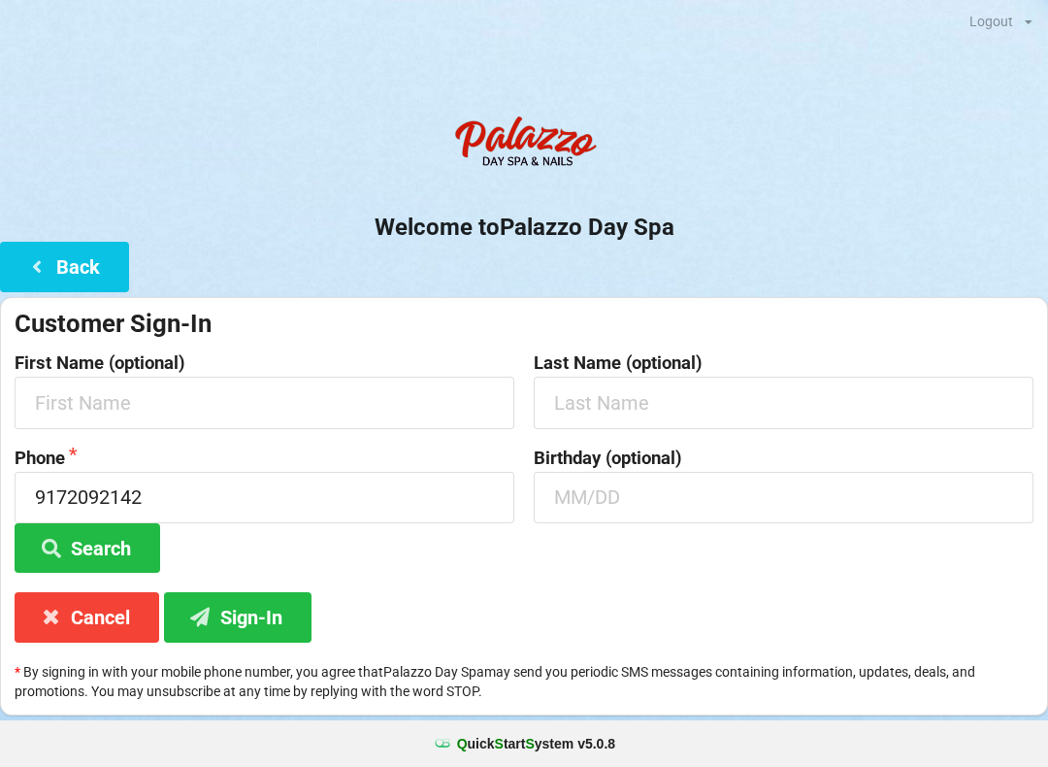
click at [55, 265] on button "Back" at bounding box center [64, 266] width 129 height 49
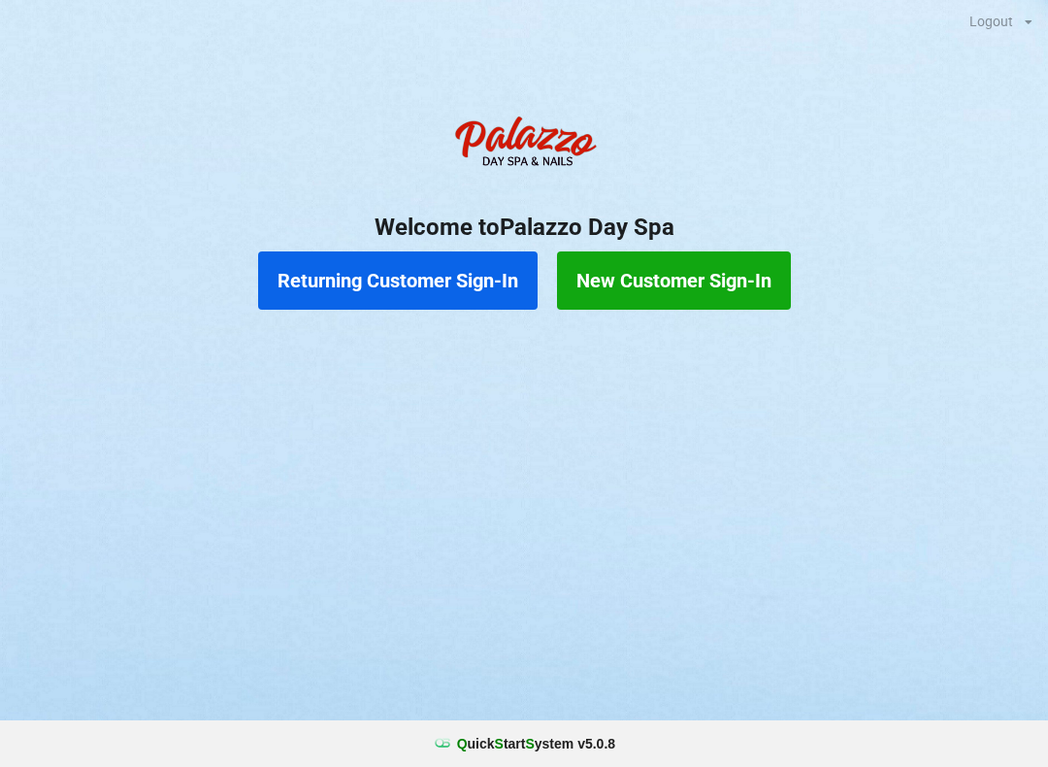
click at [474, 278] on button "Returning Customer Sign-In" at bounding box center [397, 280] width 279 height 58
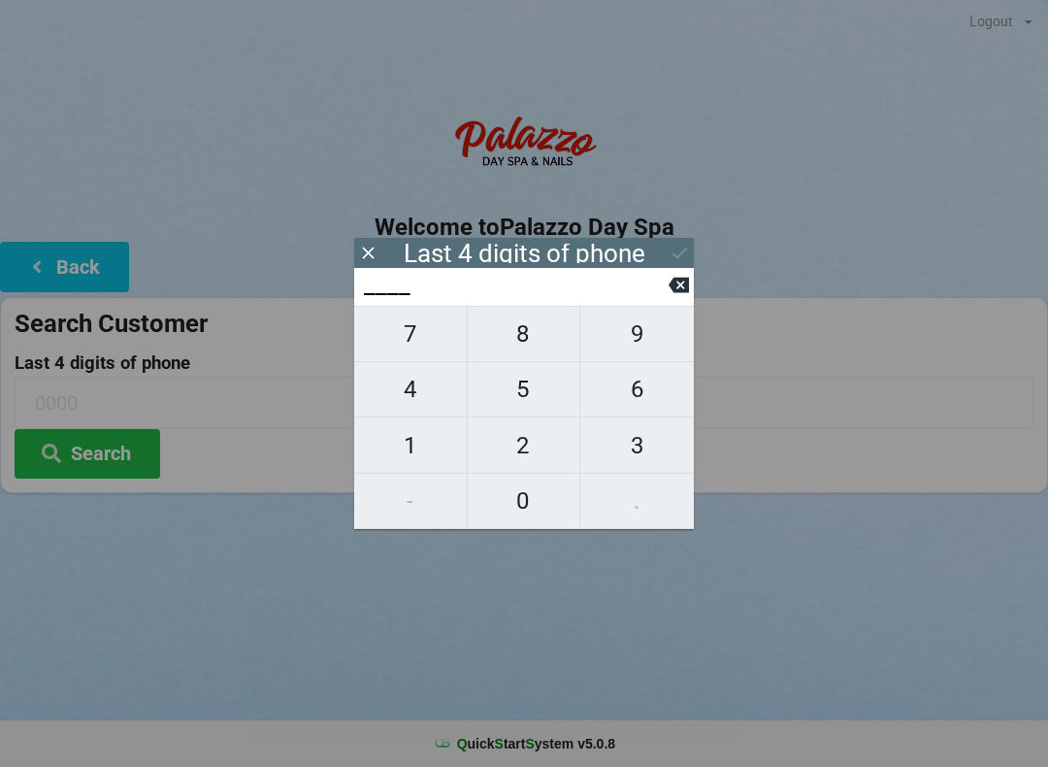
click at [638, 402] on span "6" at bounding box center [637, 389] width 114 height 41
type input "6___"
click at [421, 393] on span "4" at bounding box center [410, 389] width 113 height 41
type input "64__"
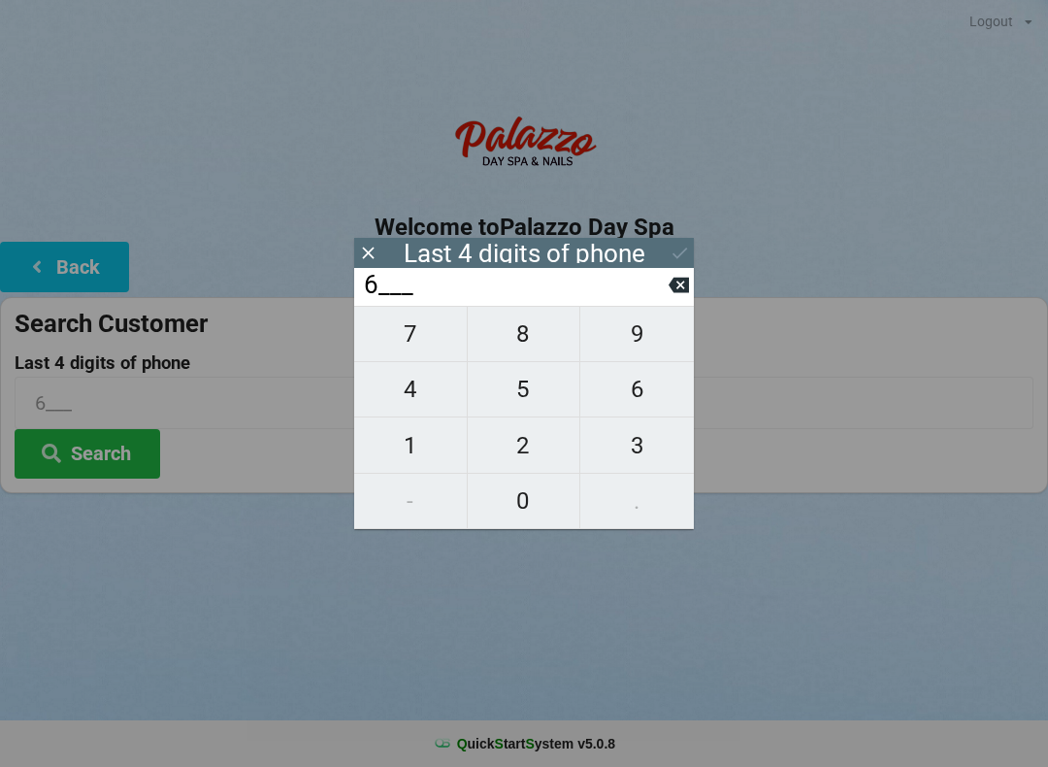
type input "64__"
click at [538, 506] on span "0" at bounding box center [524, 500] width 113 height 41
type input "640_"
click at [540, 394] on span "5" at bounding box center [524, 389] width 113 height 41
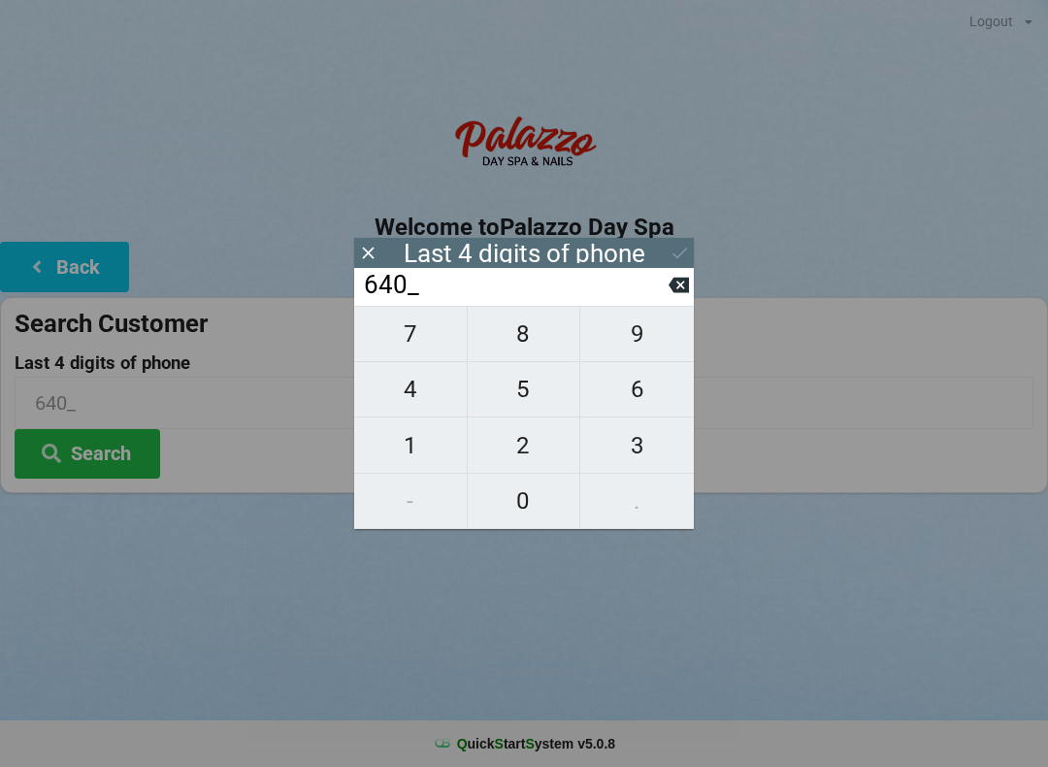
type input "6405"
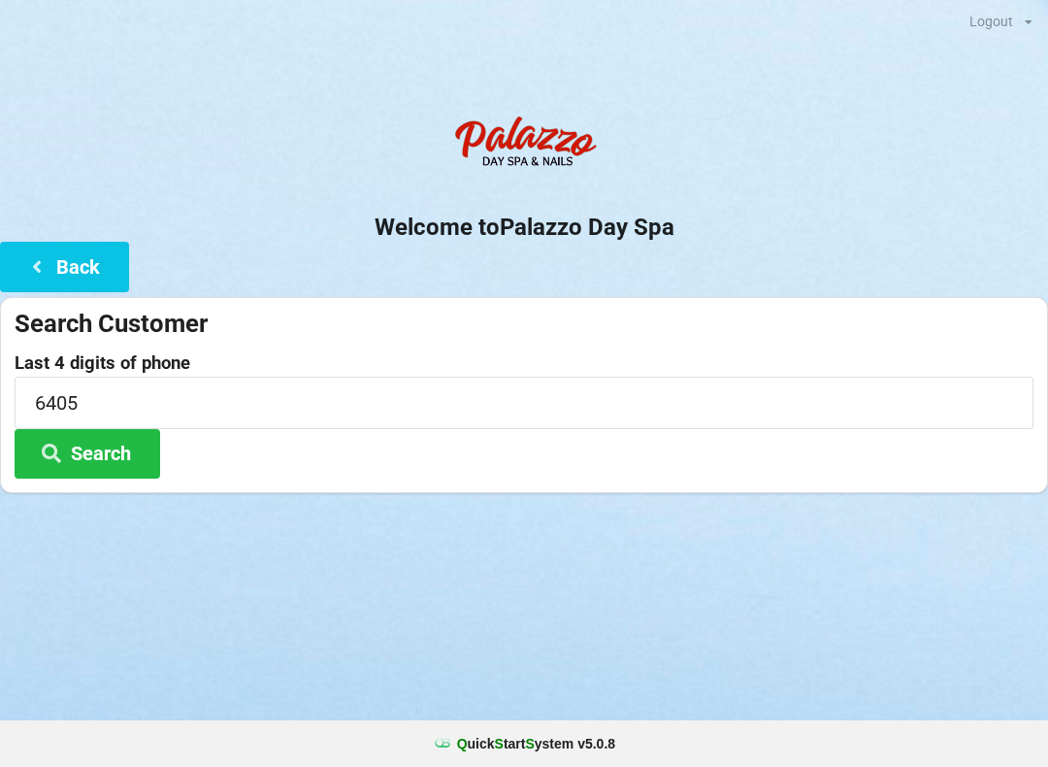
click at [237, 481] on div "Search Customer Last 4 digits of phone 6405 Search" at bounding box center [524, 395] width 1048 height 196
click at [110, 448] on button "Search" at bounding box center [88, 453] width 146 height 49
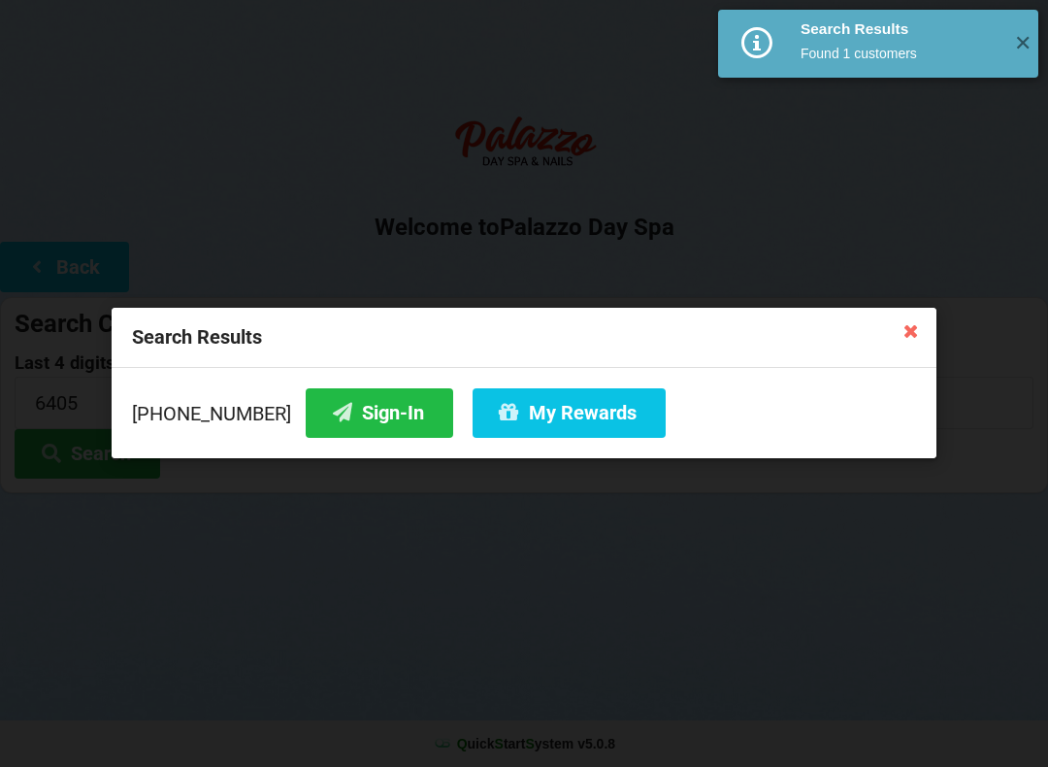
click at [339, 408] on button "Sign-In" at bounding box center [380, 412] width 148 height 49
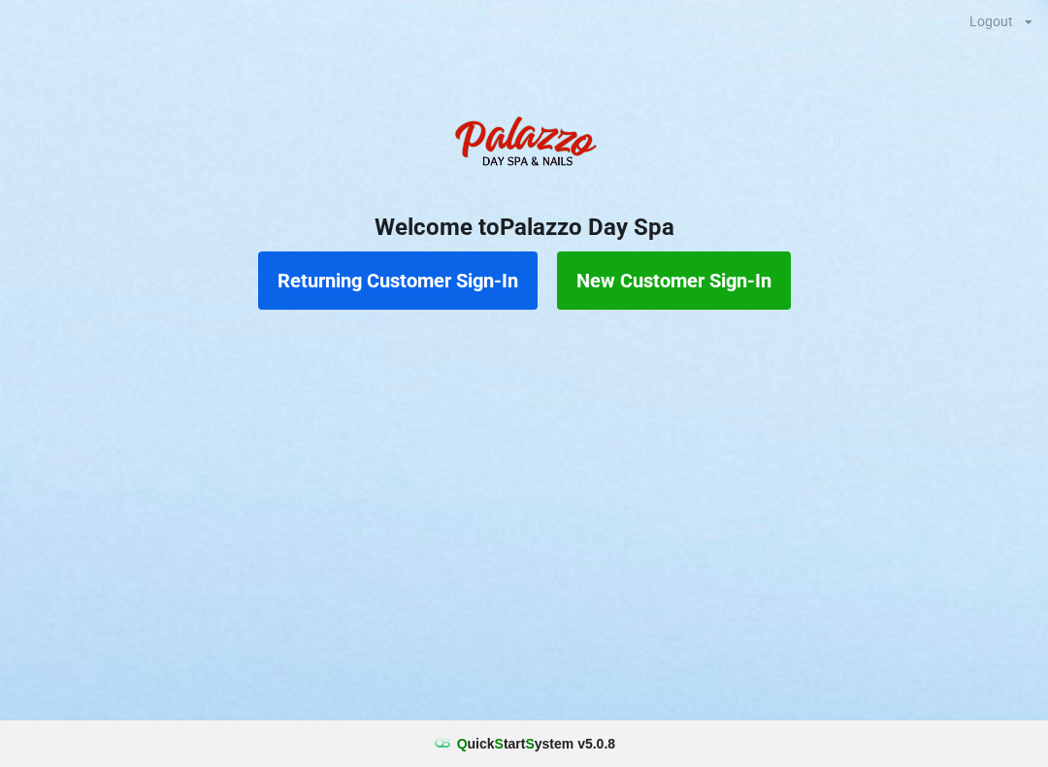
click at [481, 266] on button "Returning Customer Sign-In" at bounding box center [397, 280] width 279 height 58
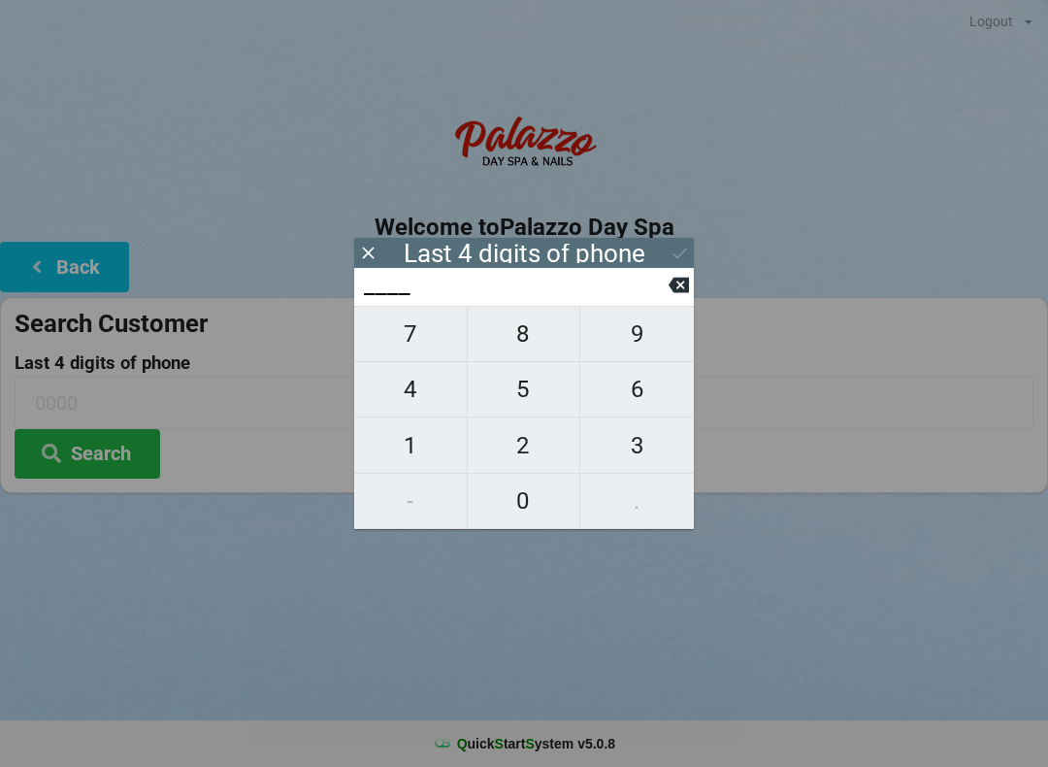
click at [632, 405] on span "6" at bounding box center [637, 389] width 114 height 41
type input "6___"
click at [435, 402] on span "4" at bounding box center [410, 389] width 113 height 41
type input "64__"
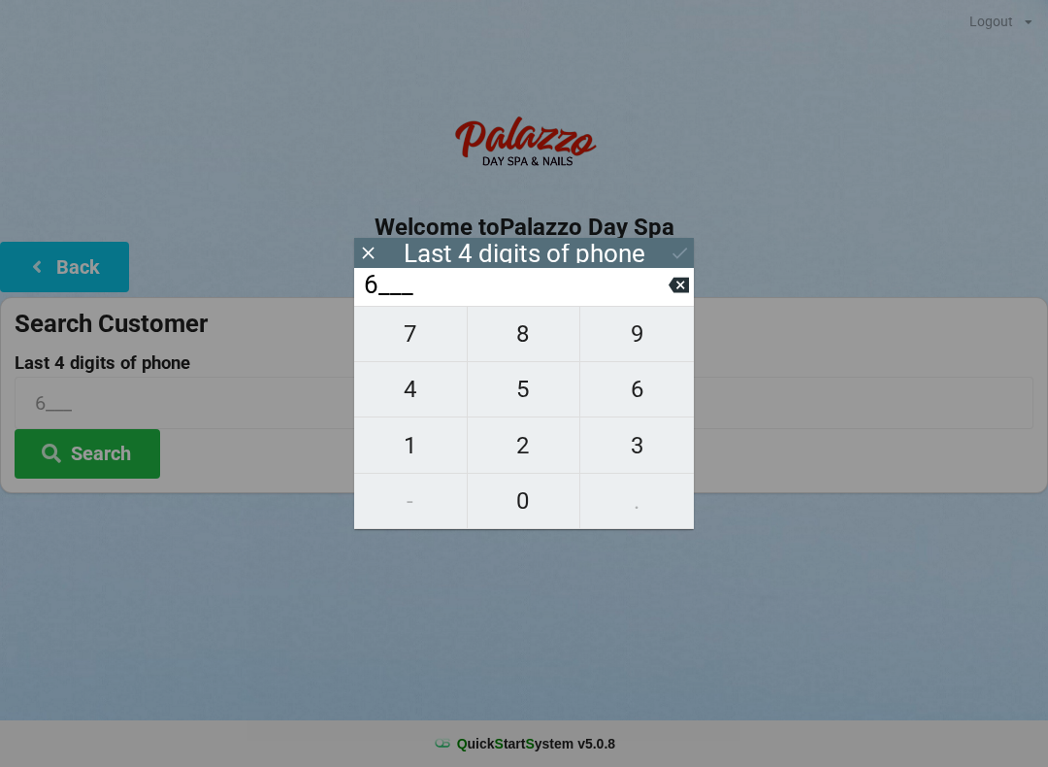
type input "64__"
click at [533, 399] on span "5" at bounding box center [524, 389] width 113 height 41
type input "645_"
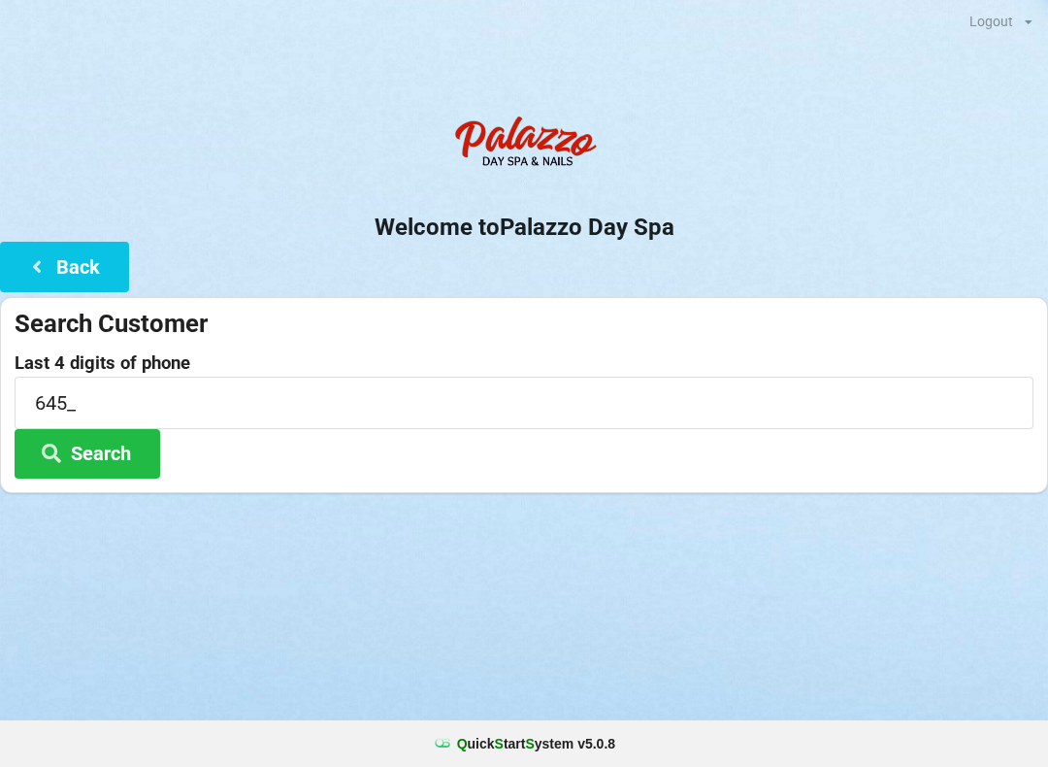
click at [289, 594] on div "Logout Logout Sign-In Welcome to Palazzo Day Spa Back Search Customer Last 4 di…" at bounding box center [524, 383] width 1048 height 767
click at [123, 411] on input "645_" at bounding box center [524, 402] width 1019 height 51
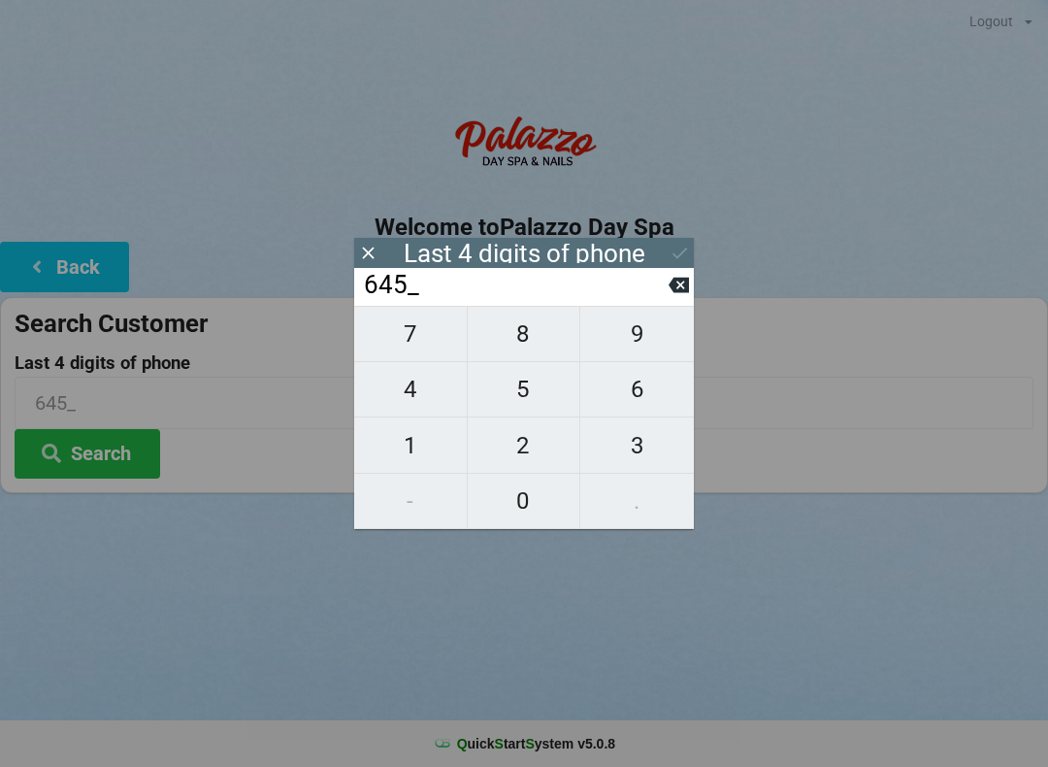
click at [663, 296] on input "645_" at bounding box center [515, 285] width 307 height 31
click at [668, 293] on input "645_" at bounding box center [515, 285] width 307 height 31
click at [680, 290] on icon at bounding box center [679, 286] width 20 height 16
type input "64__"
click at [540, 505] on span "0" at bounding box center [524, 500] width 113 height 41
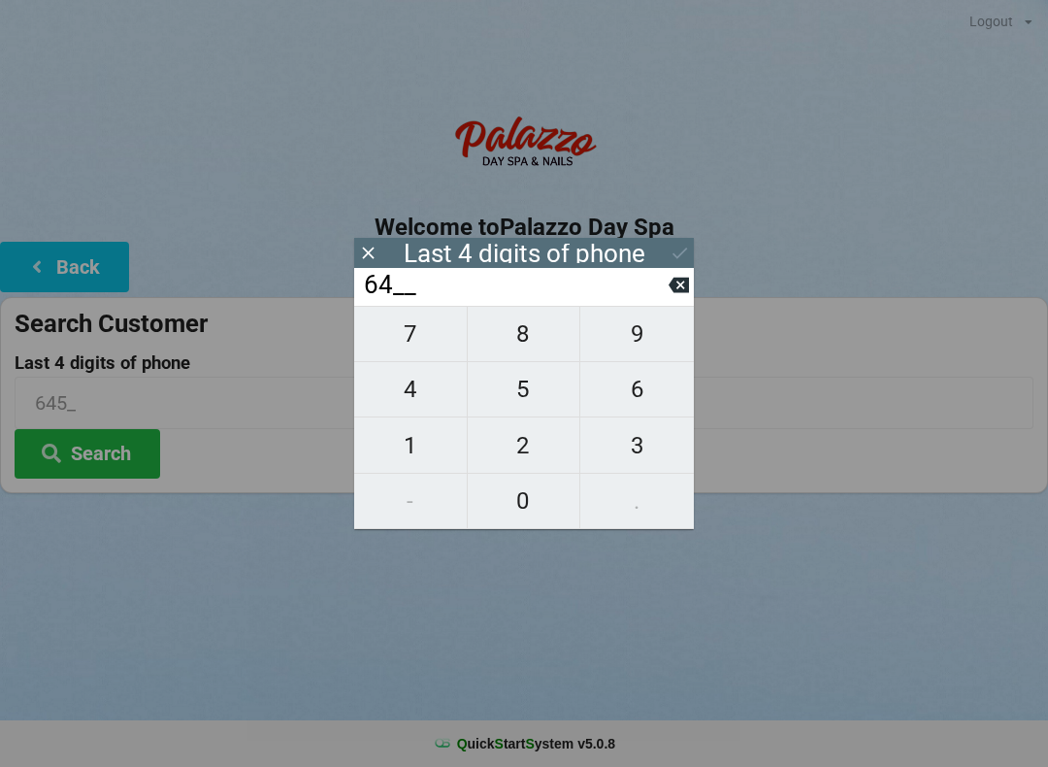
type input "640_"
click at [544, 401] on span "5" at bounding box center [524, 389] width 113 height 41
type input "6405"
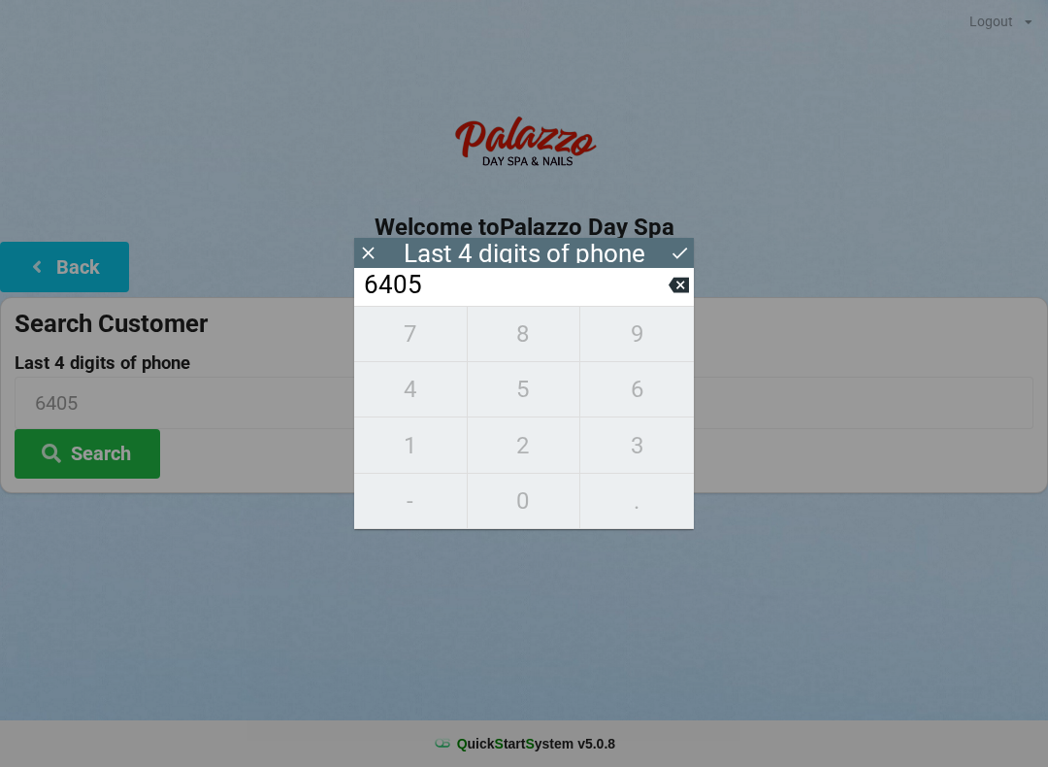
click at [139, 450] on button "Search" at bounding box center [88, 453] width 146 height 49
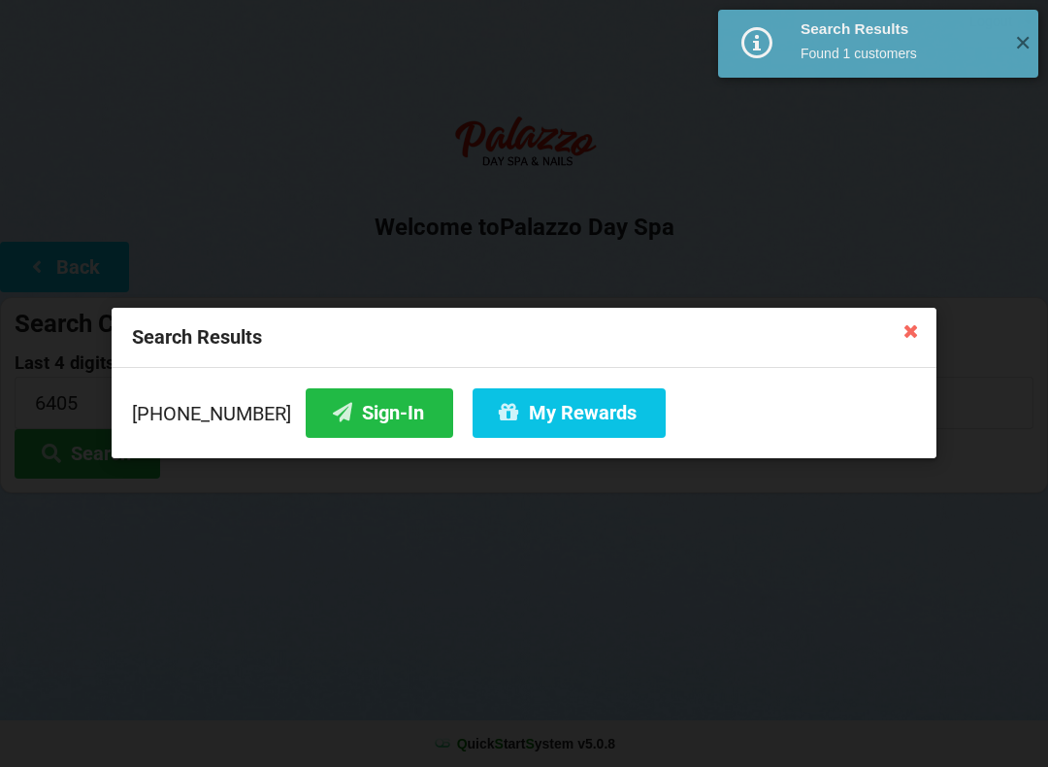
click at [565, 413] on button "My Rewards" at bounding box center [569, 412] width 193 height 49
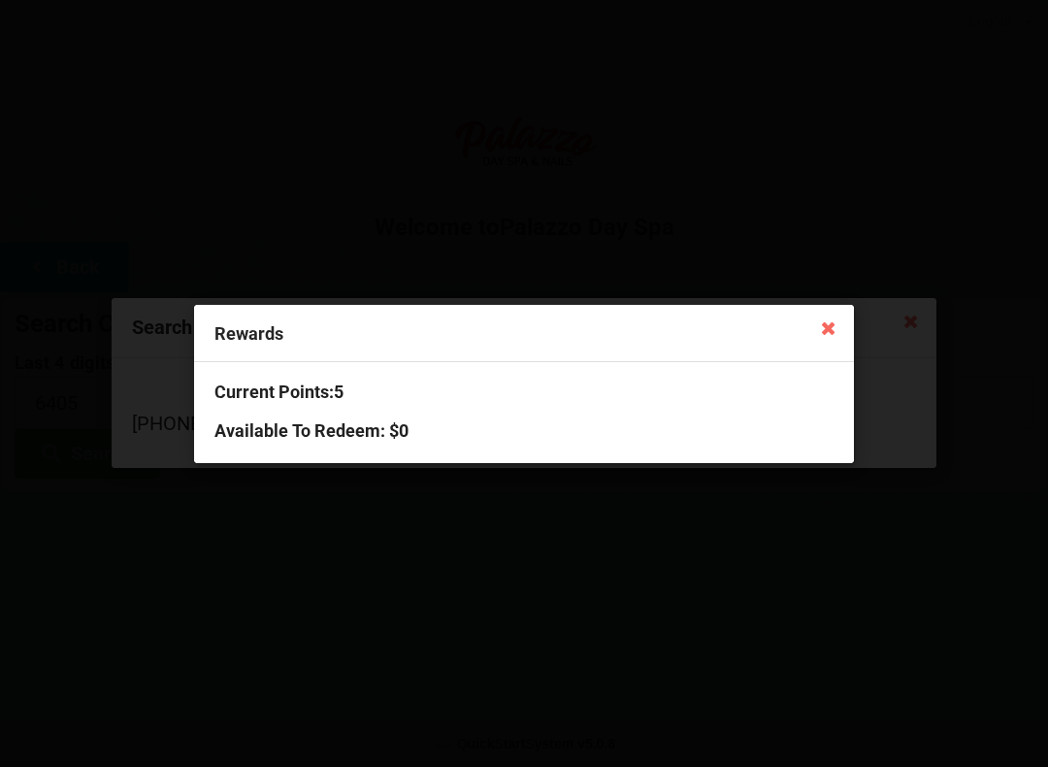
click at [821, 332] on icon at bounding box center [828, 327] width 31 height 31
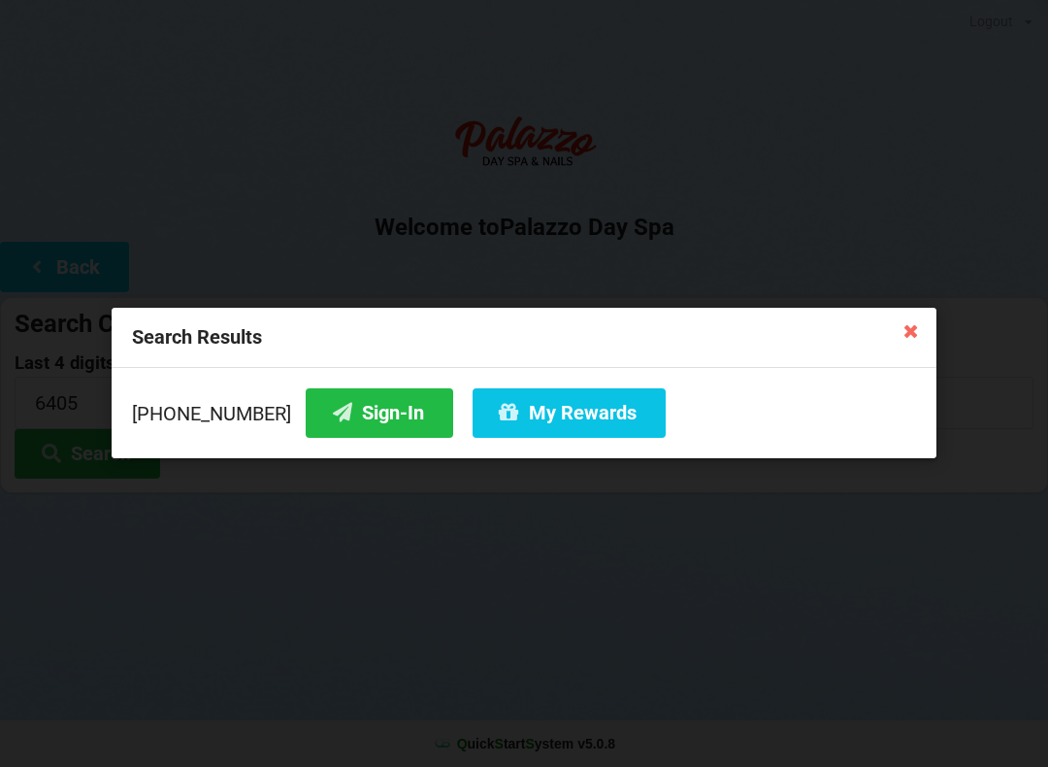
click at [910, 341] on icon at bounding box center [911, 329] width 31 height 31
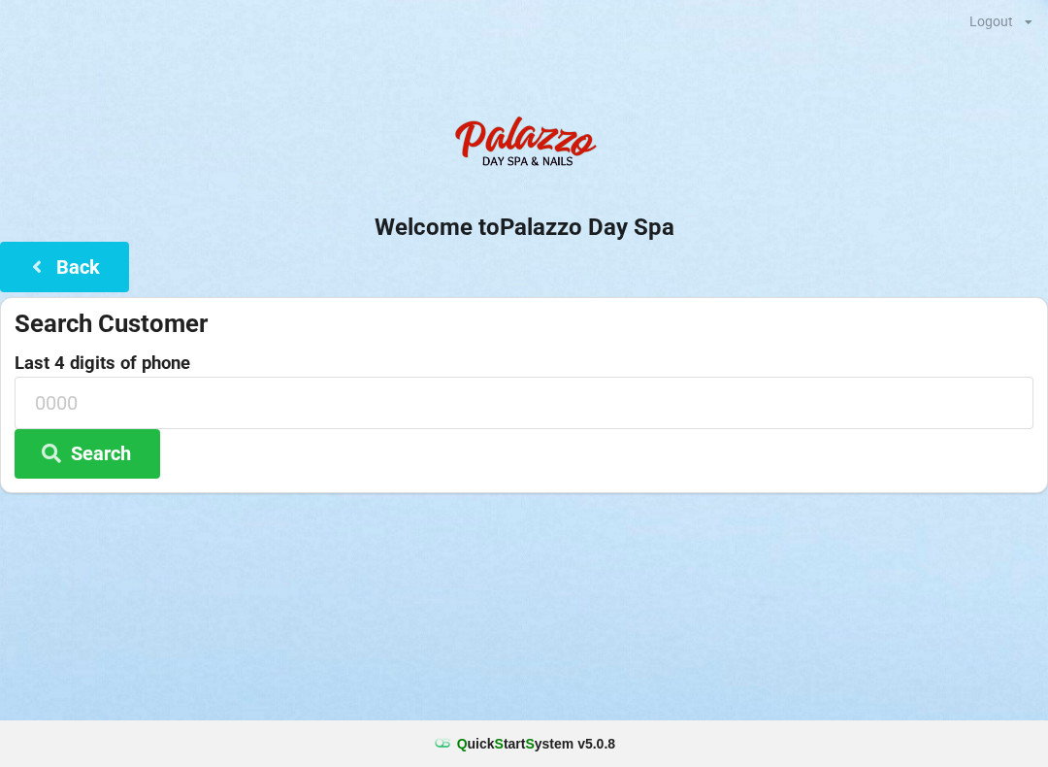
click at [48, 268] on icon at bounding box center [36, 265] width 23 height 16
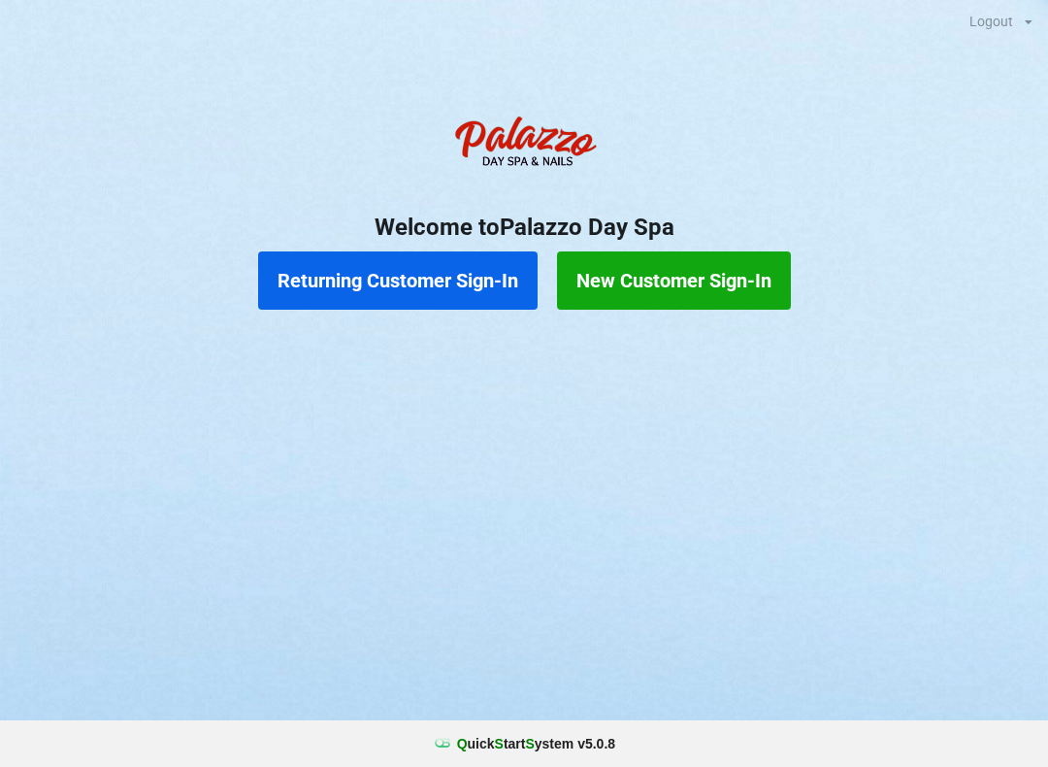
click at [419, 277] on button "Returning Customer Sign-In" at bounding box center [397, 280] width 279 height 58
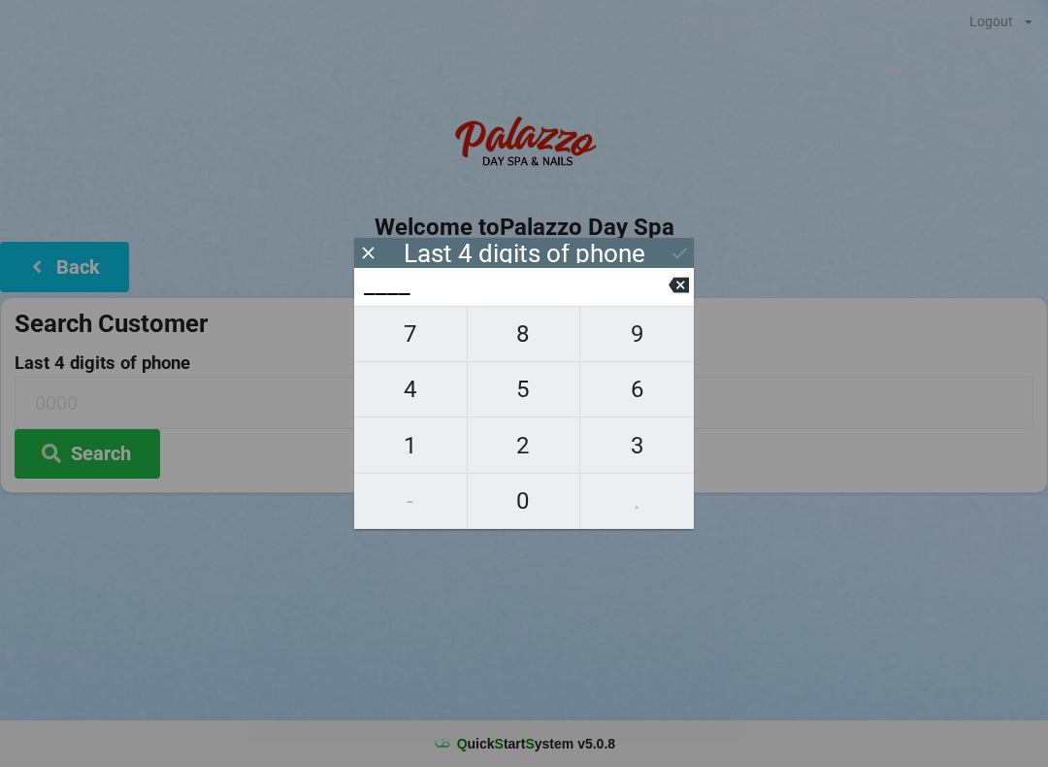
click at [521, 345] on span "8" at bounding box center [524, 333] width 113 height 41
type input "8___"
click at [421, 343] on span "7" at bounding box center [410, 333] width 113 height 41
type input "87__"
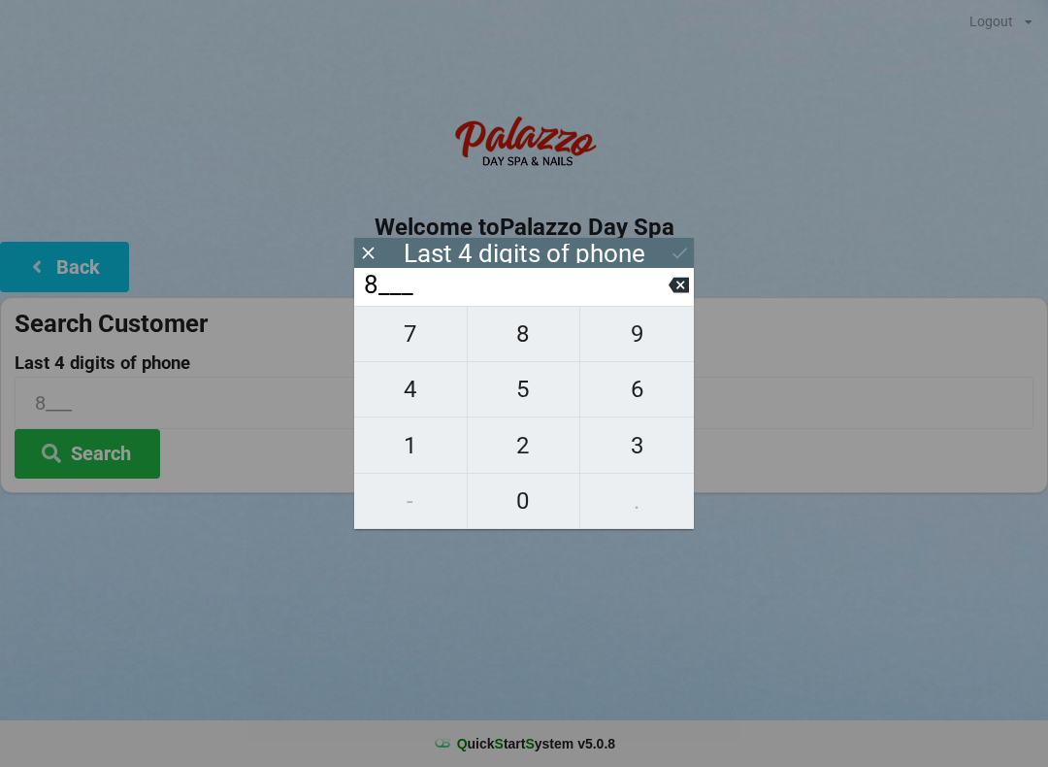
type input "87__"
click at [642, 399] on span "6" at bounding box center [637, 389] width 114 height 41
type input "876_"
click at [641, 342] on span "9" at bounding box center [637, 333] width 114 height 41
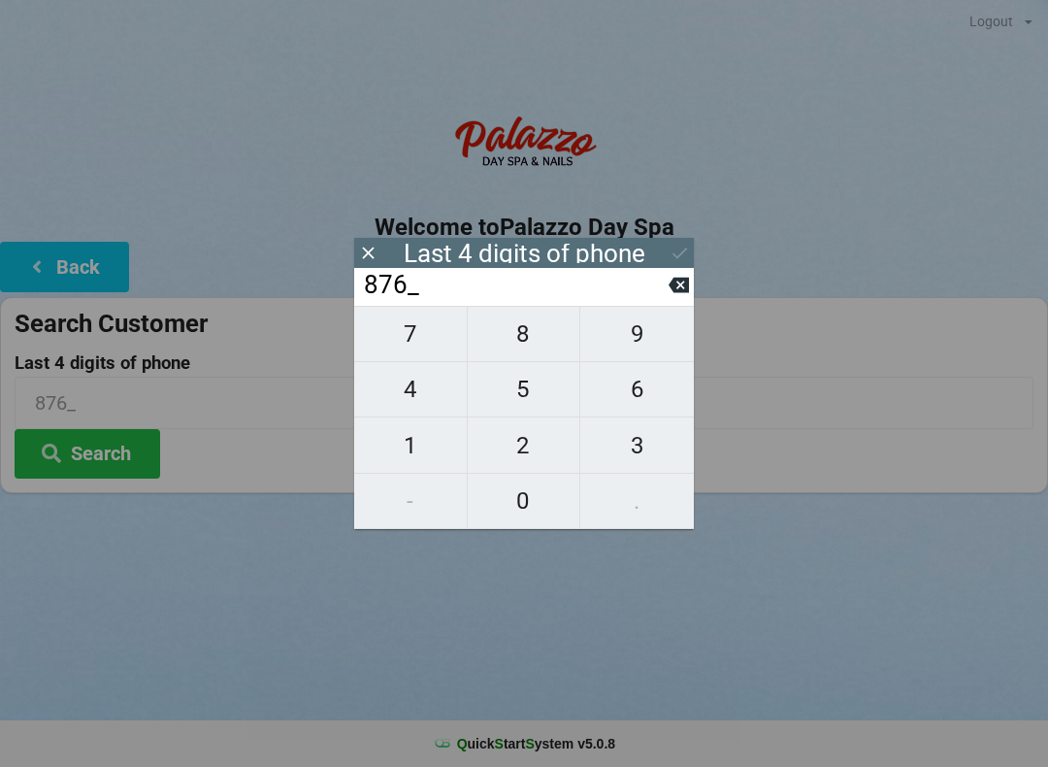
type input "8769"
click at [95, 452] on button "Search" at bounding box center [88, 453] width 146 height 49
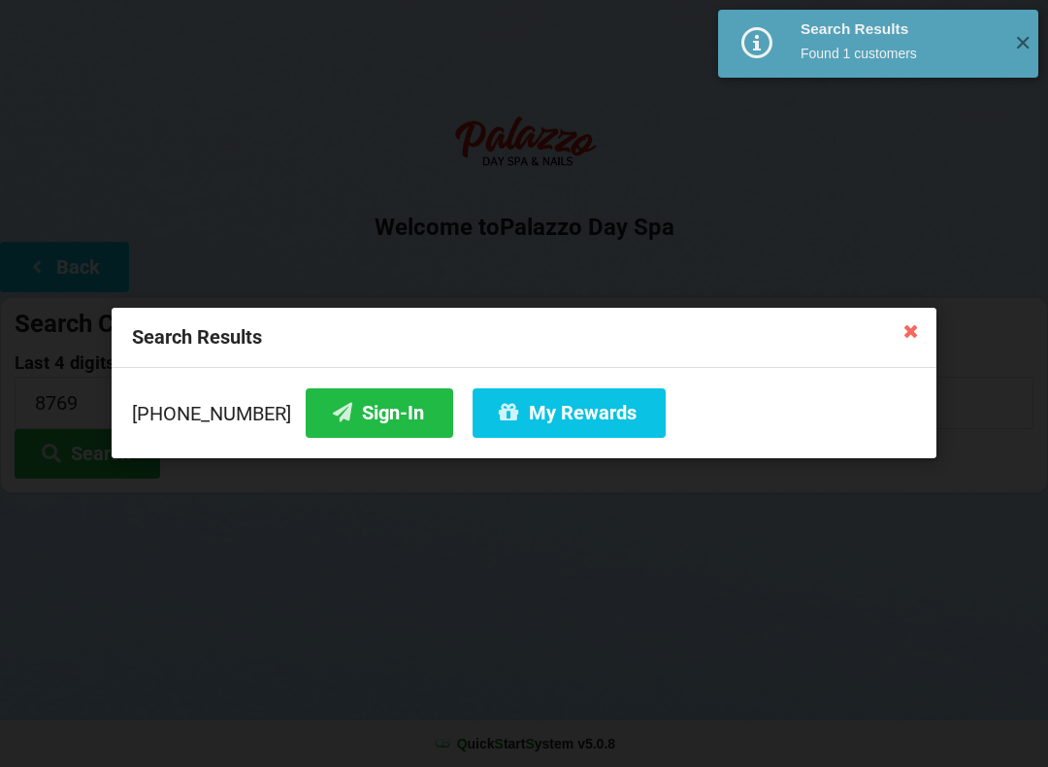
click at [542, 416] on button "My Rewards" at bounding box center [569, 412] width 193 height 49
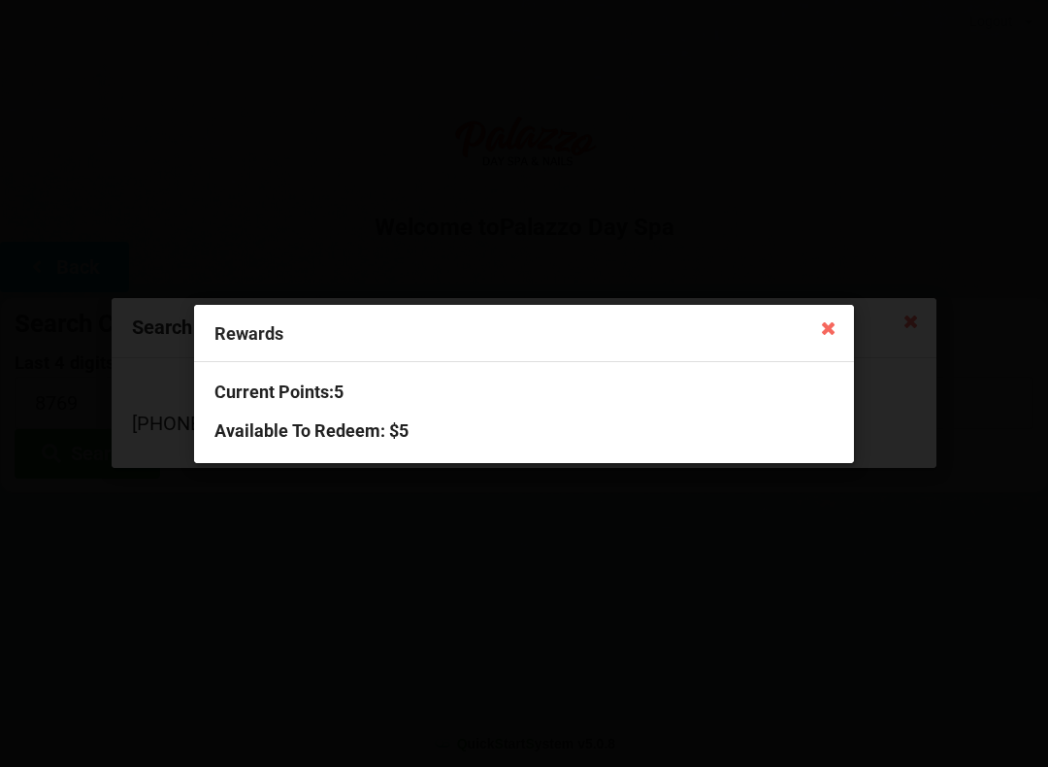
click at [834, 336] on icon at bounding box center [828, 327] width 31 height 31
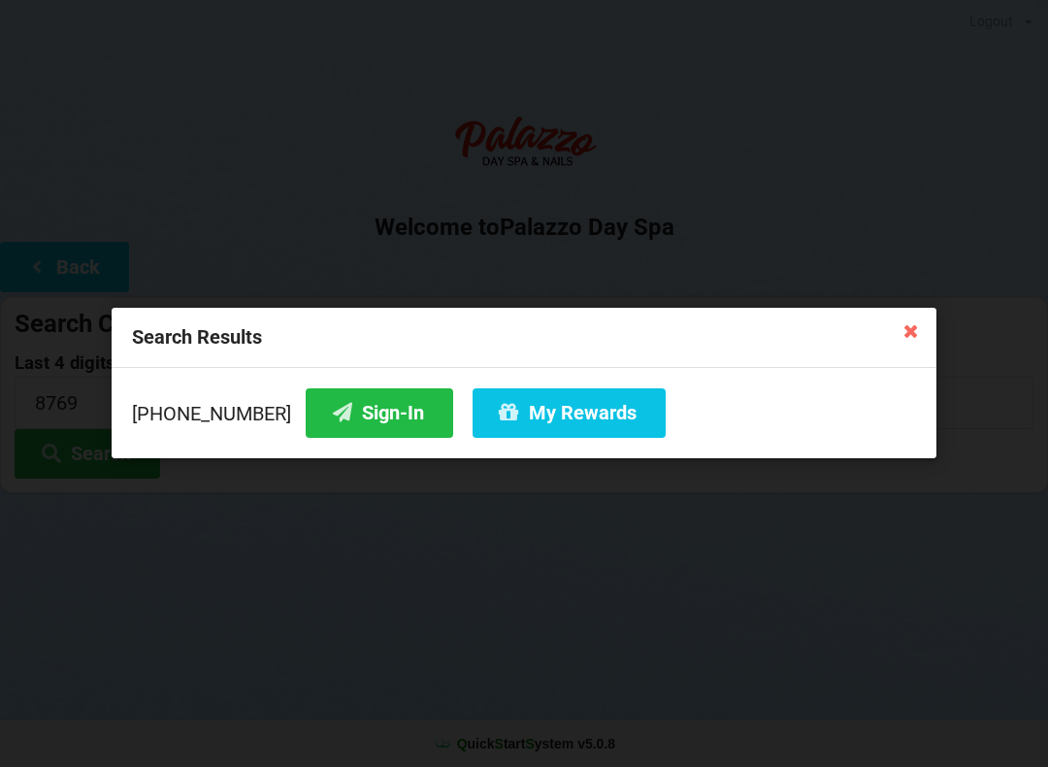
click at [903, 339] on icon at bounding box center [911, 329] width 31 height 31
